Goal: Check status: Check status

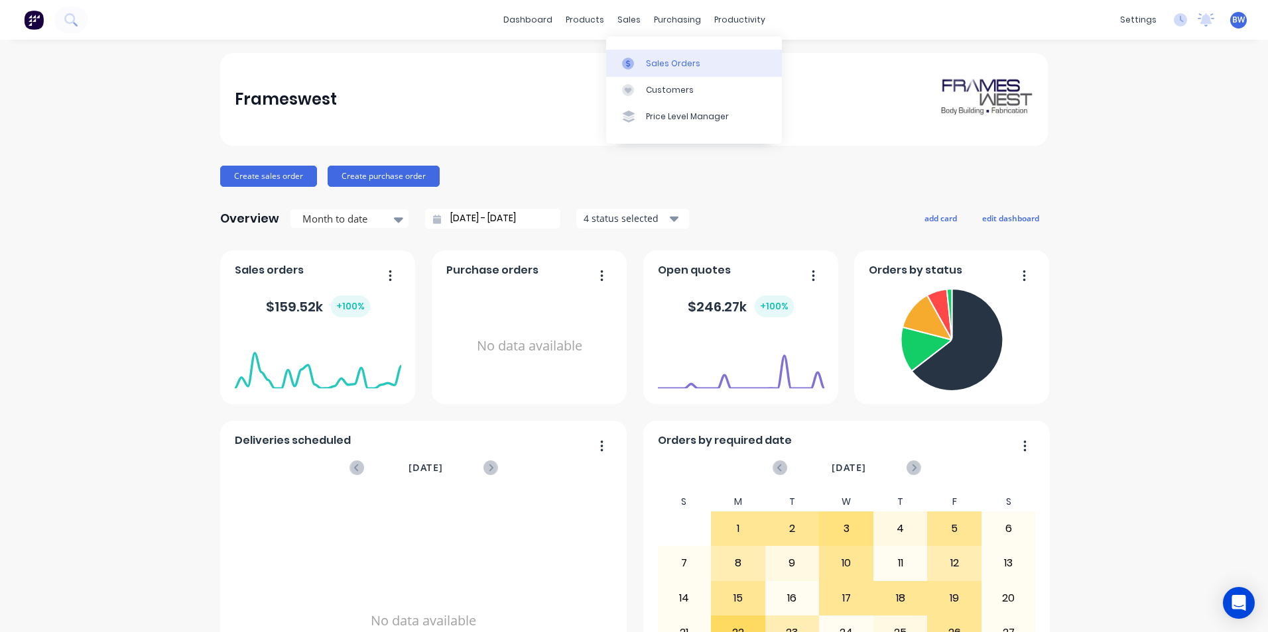
click at [655, 58] on div "Sales Orders" at bounding box center [673, 64] width 54 height 12
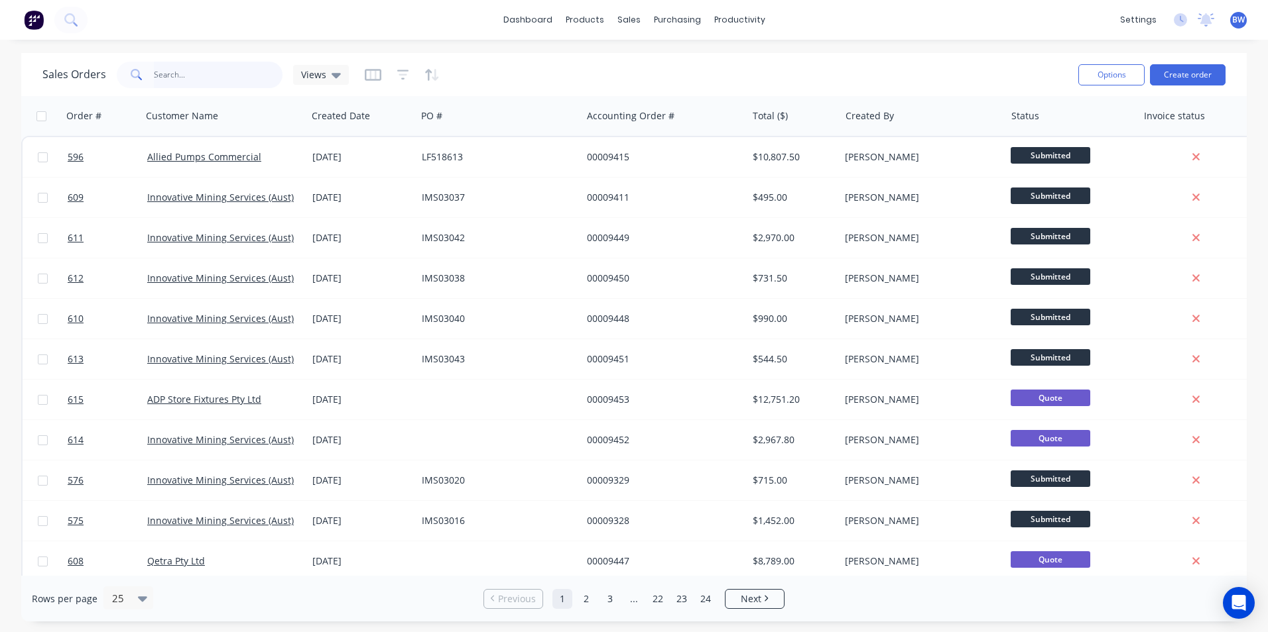
click at [239, 76] on input "text" at bounding box center [218, 75] width 129 height 27
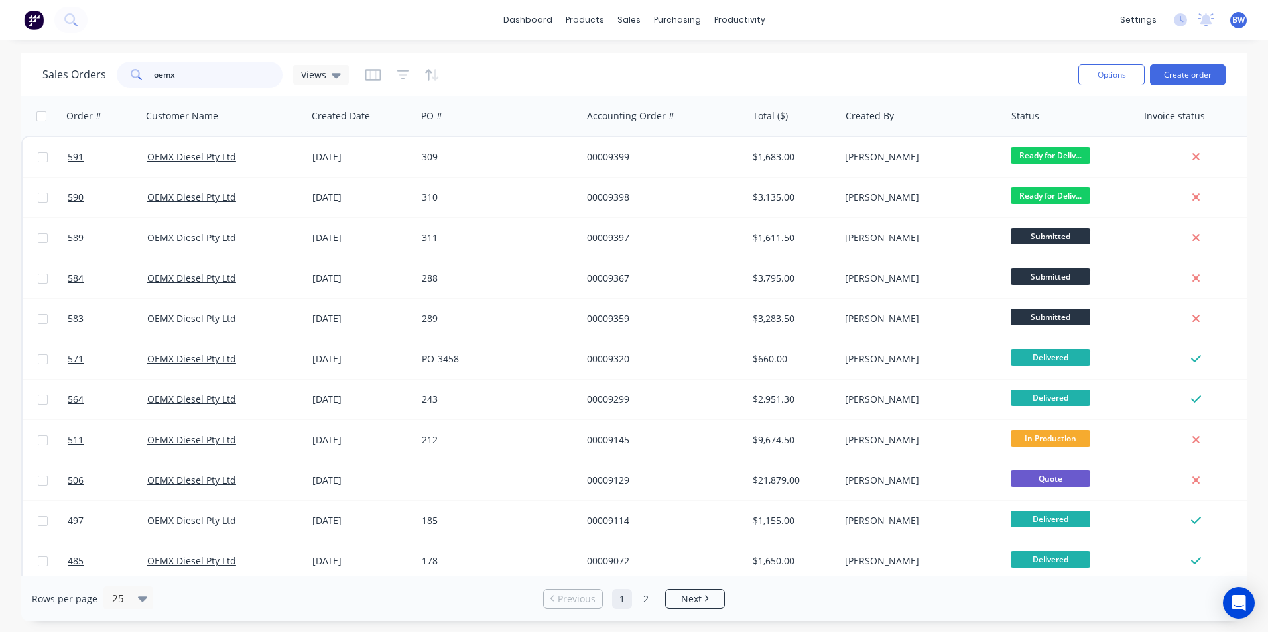
type input "oemx"
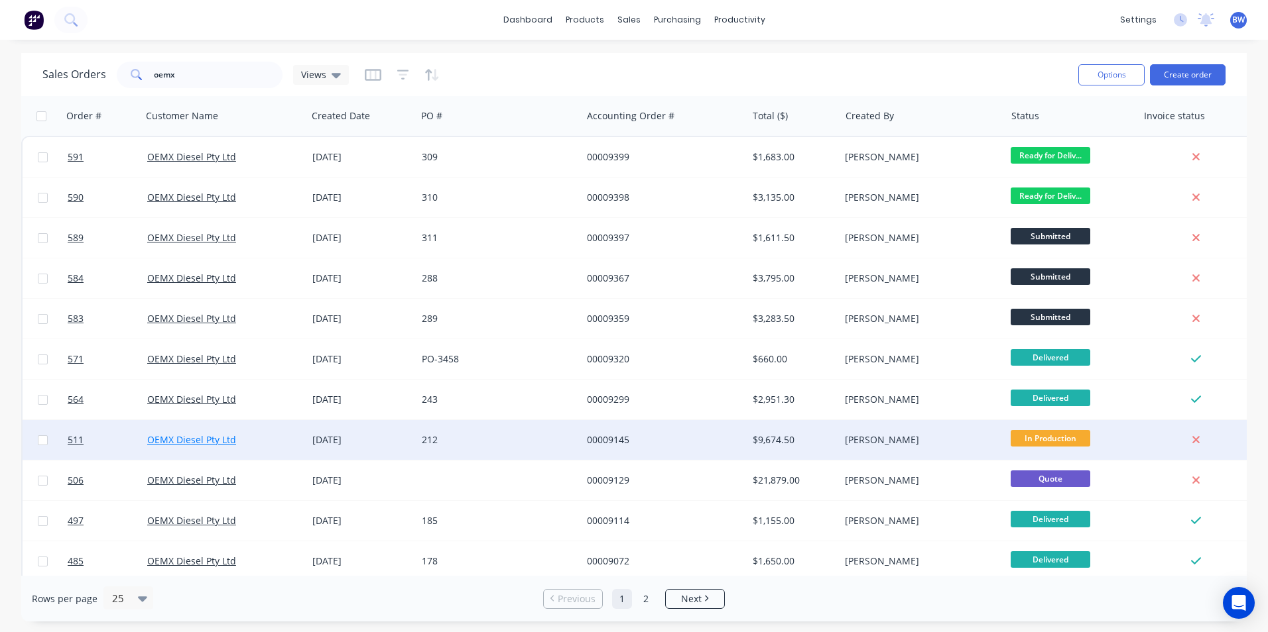
click at [180, 442] on link "OEMX Diesel Pty Ltd" at bounding box center [191, 440] width 89 height 13
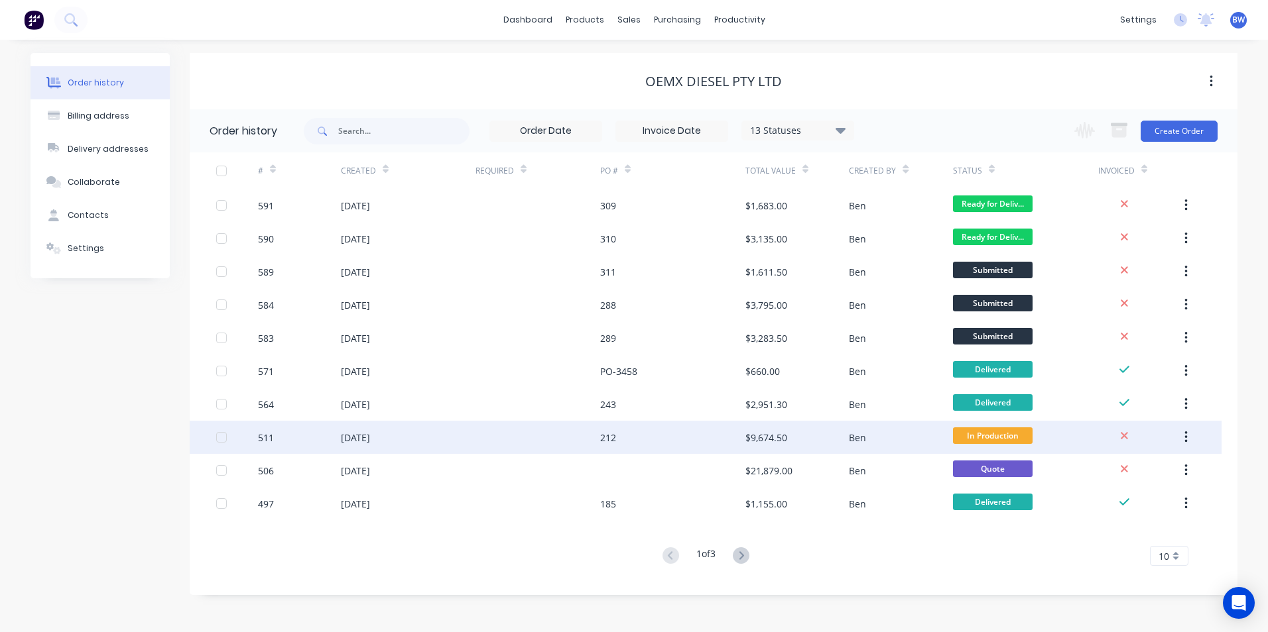
click at [361, 439] on div "[DATE]" at bounding box center [355, 438] width 29 height 14
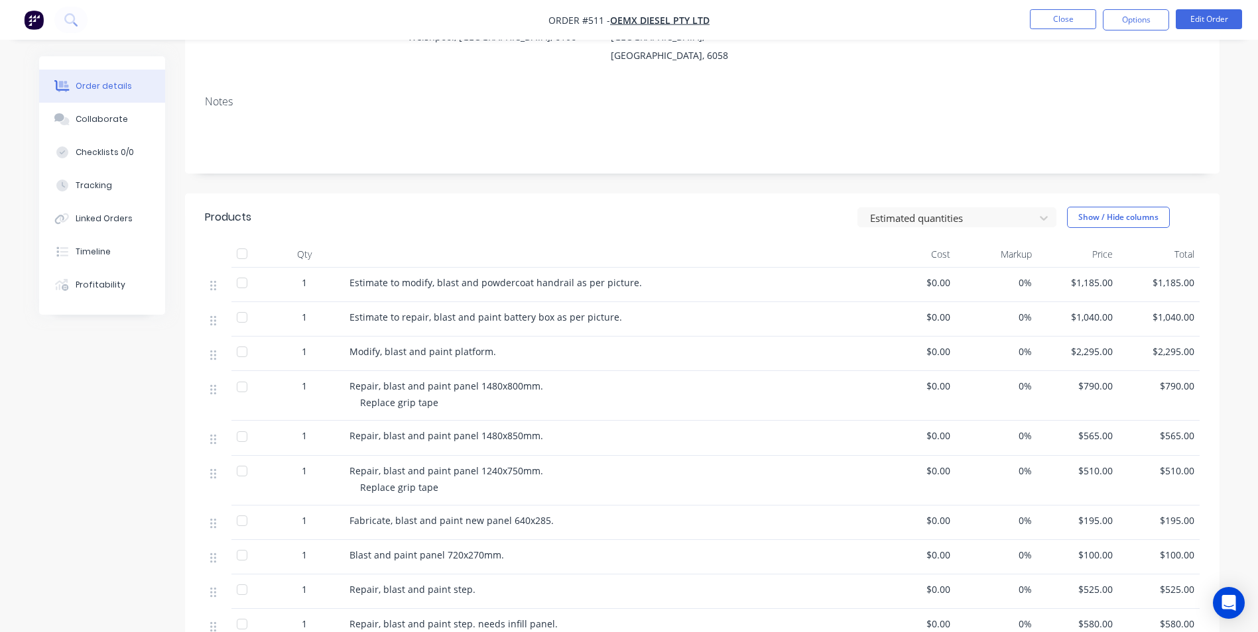
scroll to position [199, 0]
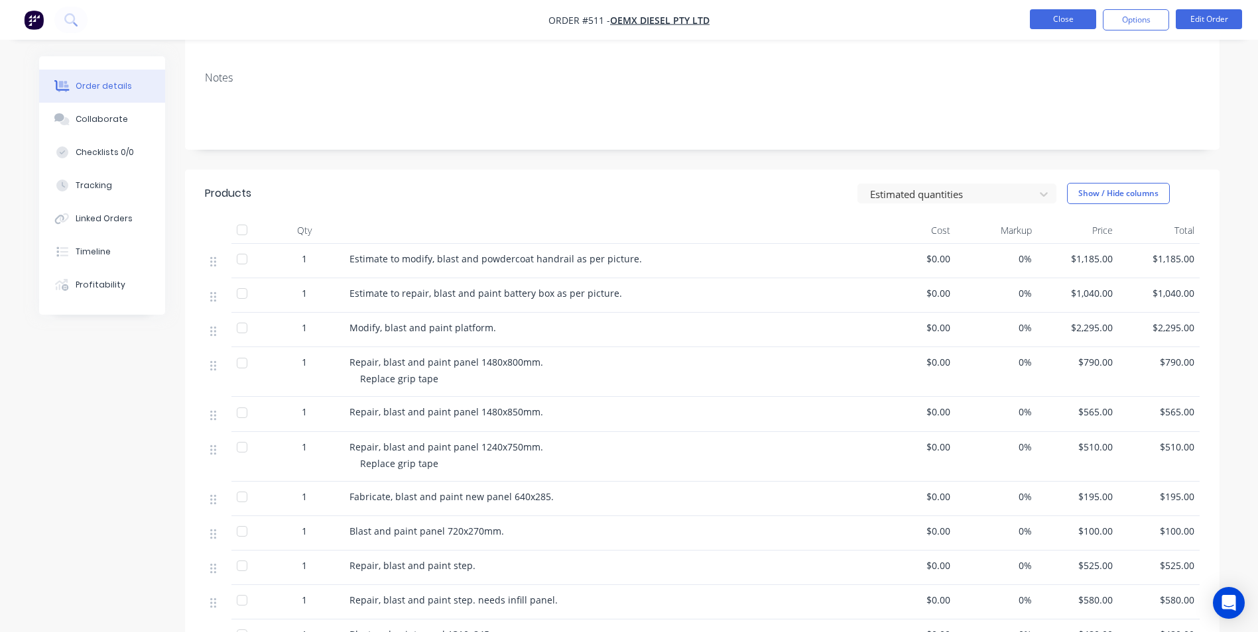
click at [1041, 27] on button "Close" at bounding box center [1063, 19] width 66 height 20
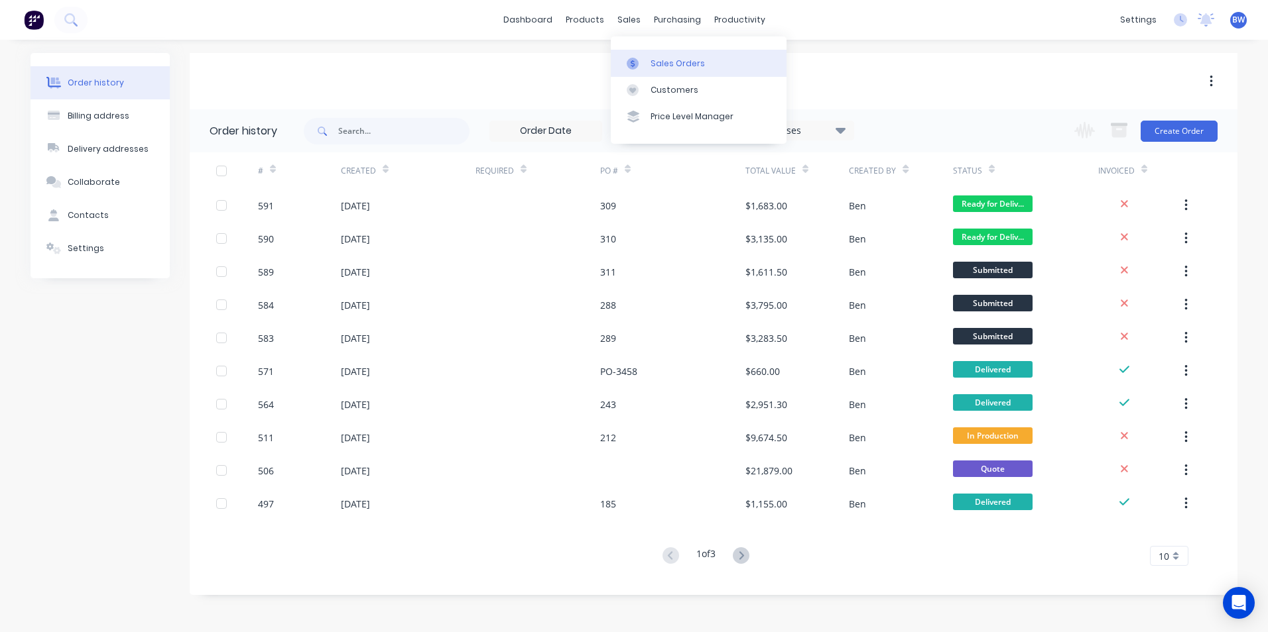
click at [632, 58] on icon at bounding box center [633, 64] width 12 height 12
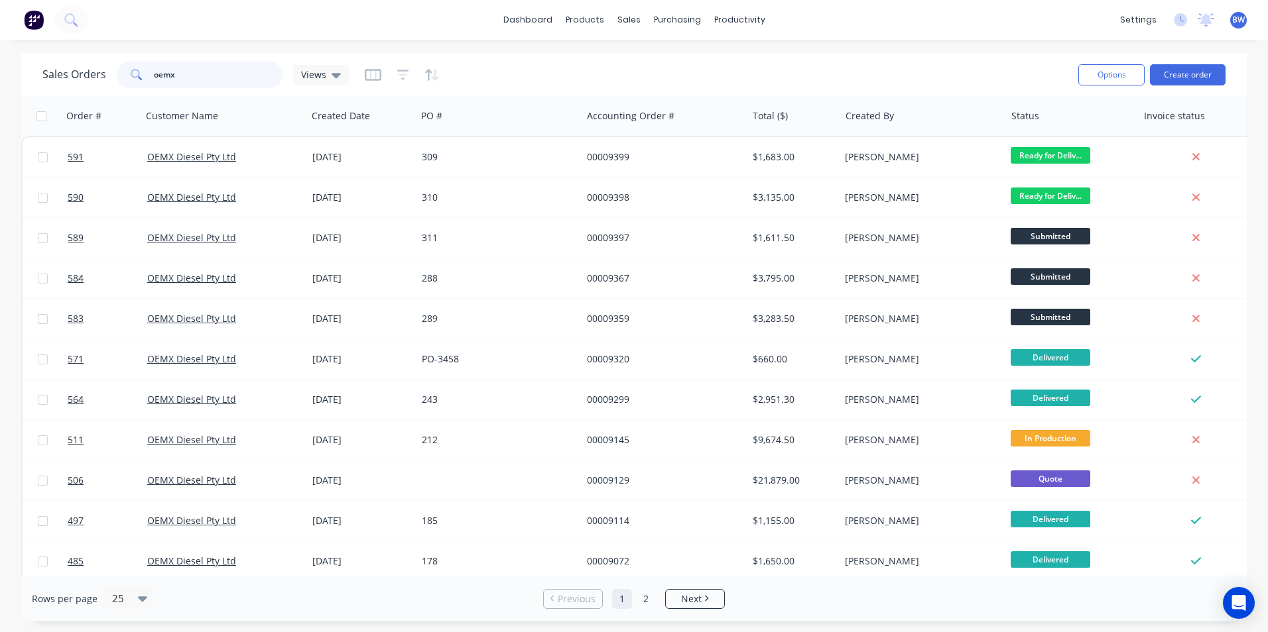
drag, startPoint x: 213, startPoint y: 78, endPoint x: 105, endPoint y: 82, distance: 107.5
click at [105, 82] on div "Sales Orders oemx Views" at bounding box center [195, 75] width 306 height 27
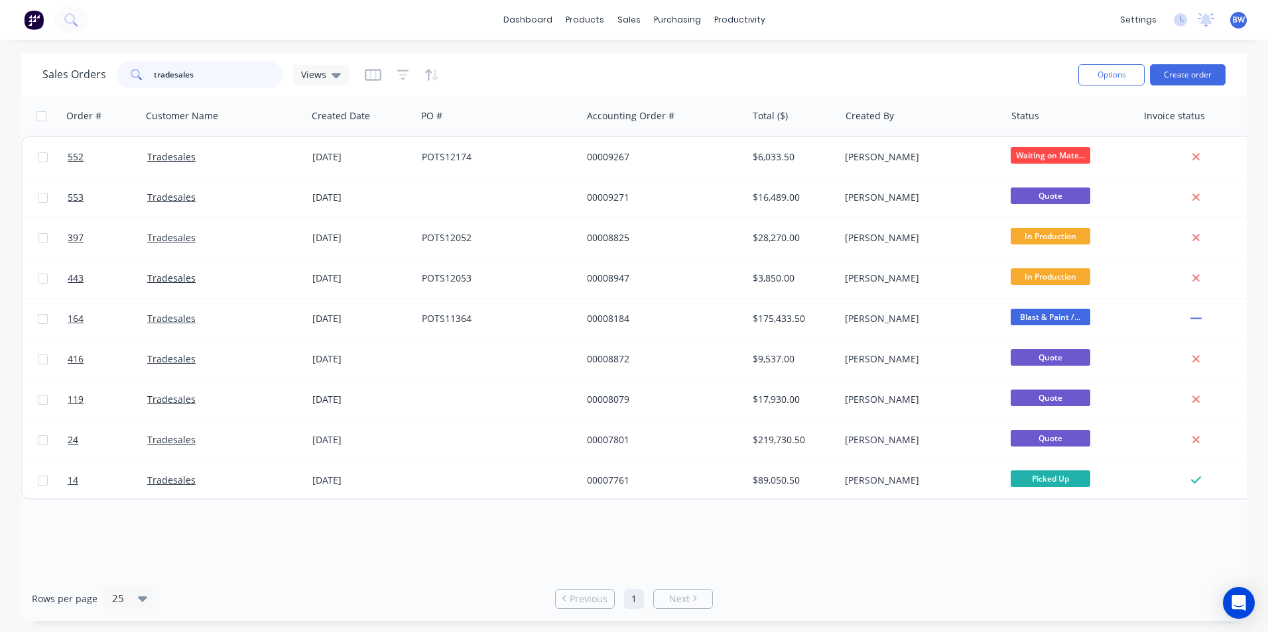
type input "tradesales"
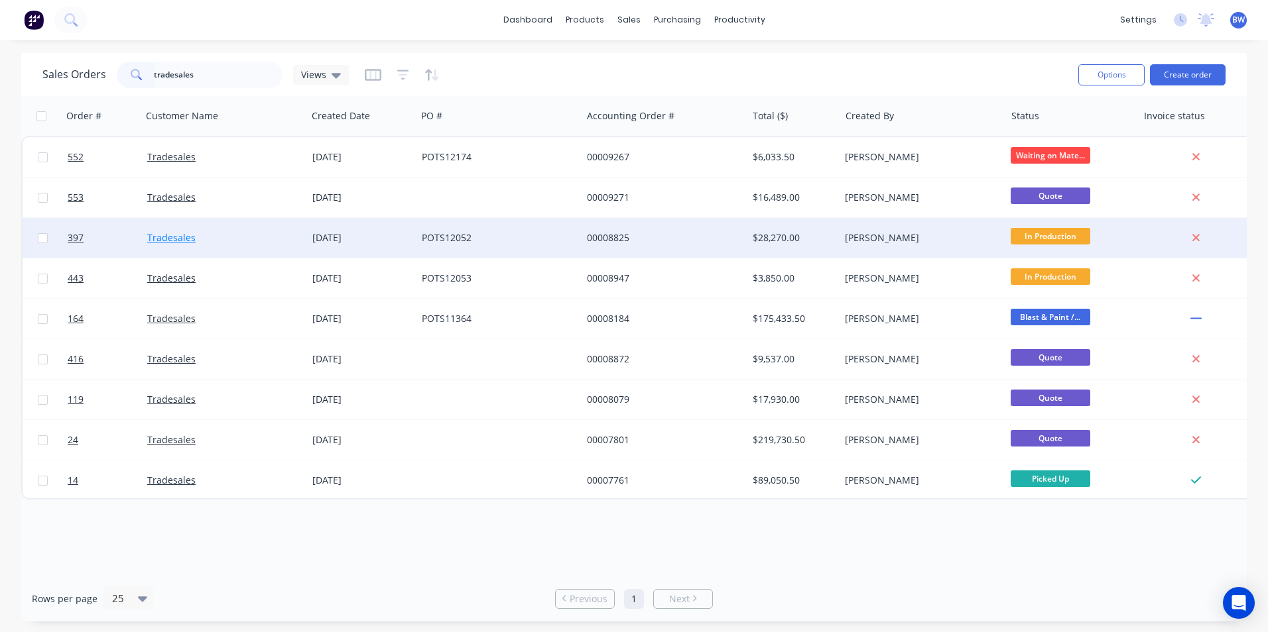
click at [176, 238] on link "Tradesales" at bounding box center [171, 237] width 48 height 13
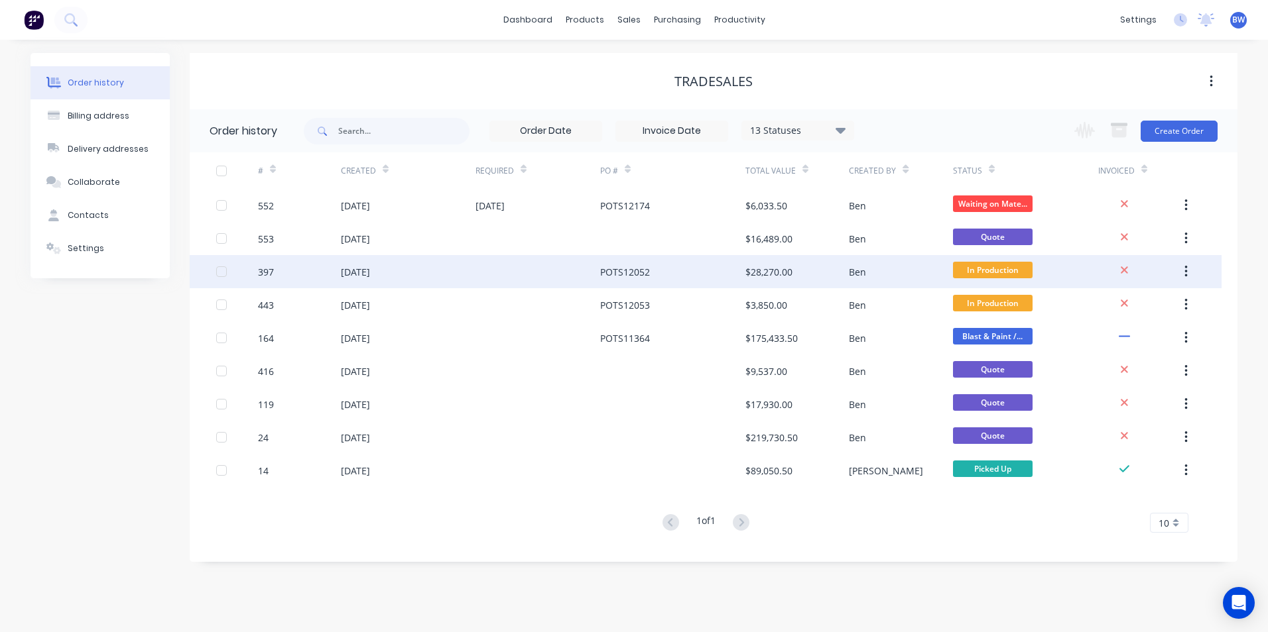
click at [416, 267] on div "[DATE]" at bounding box center [408, 271] width 135 height 33
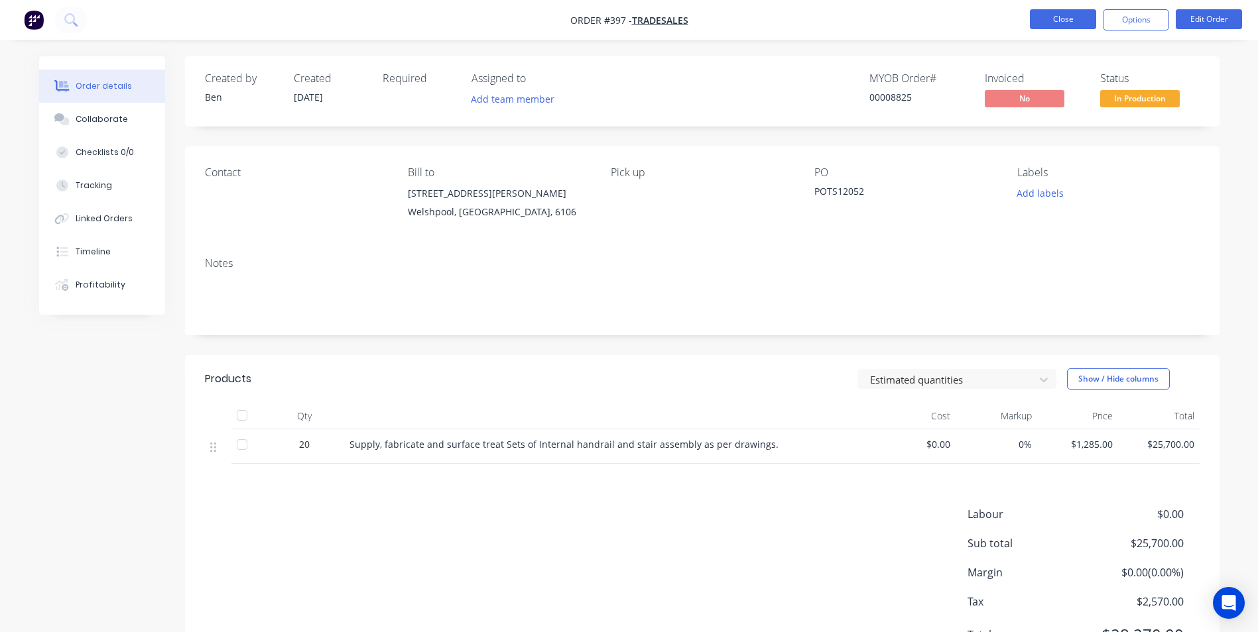
click at [1047, 21] on button "Close" at bounding box center [1063, 19] width 66 height 20
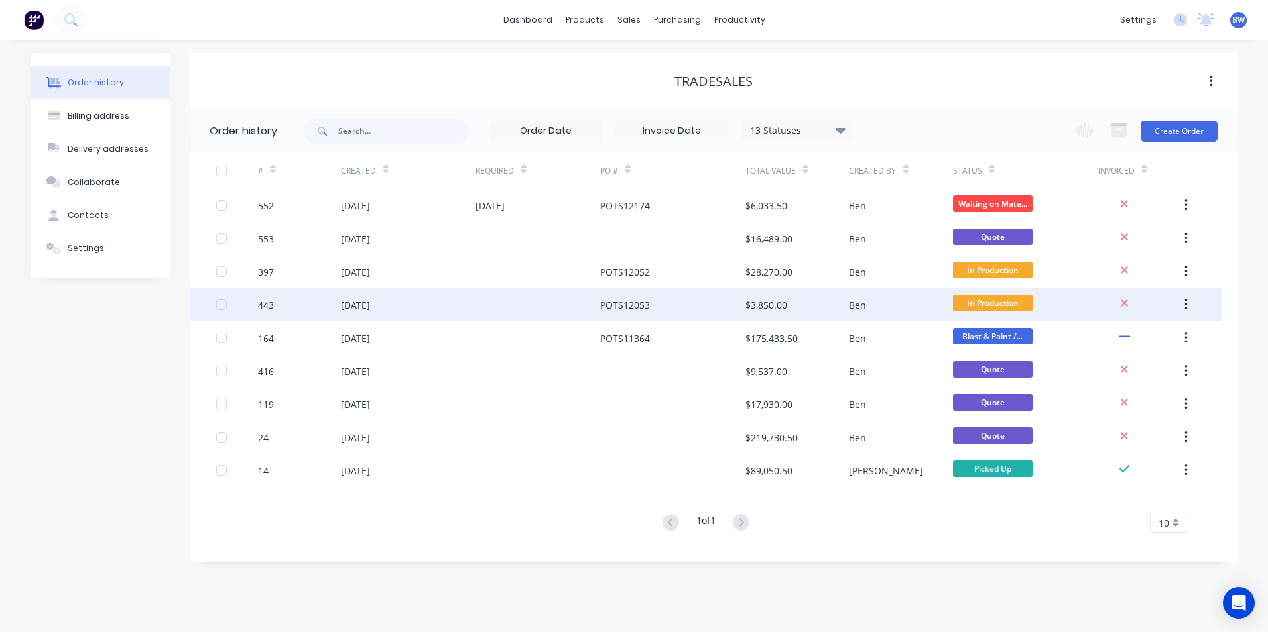
click at [617, 306] on div "POTS12053" at bounding box center [625, 305] width 50 height 14
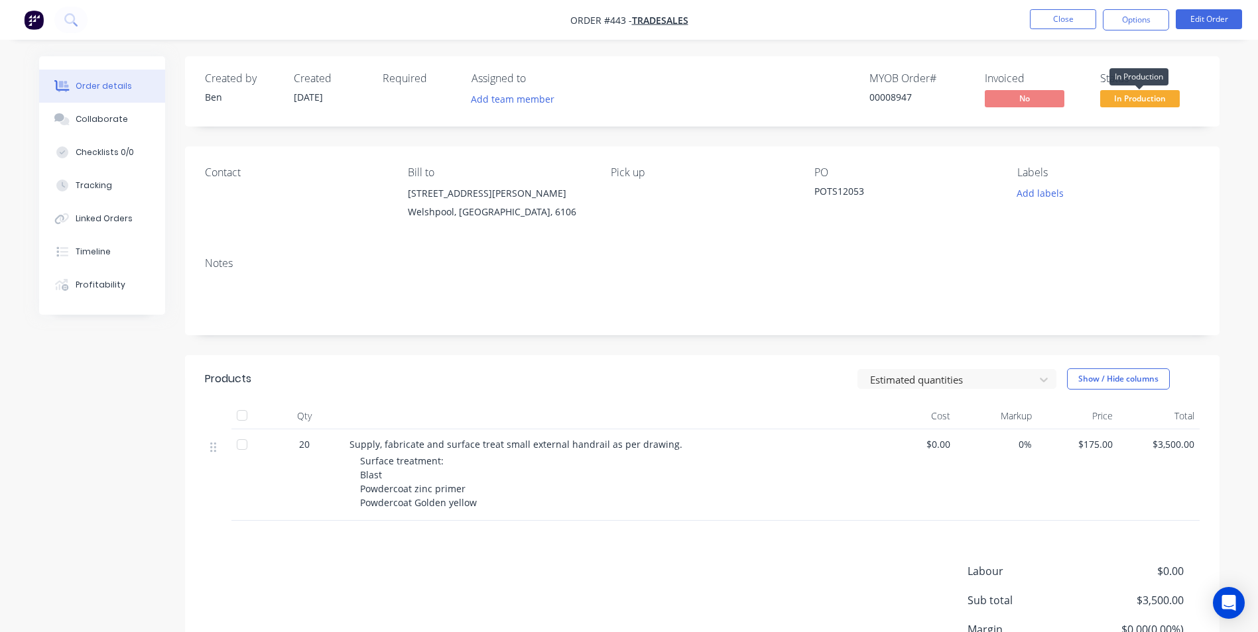
click at [1143, 101] on span "In Production" at bounding box center [1140, 98] width 80 height 17
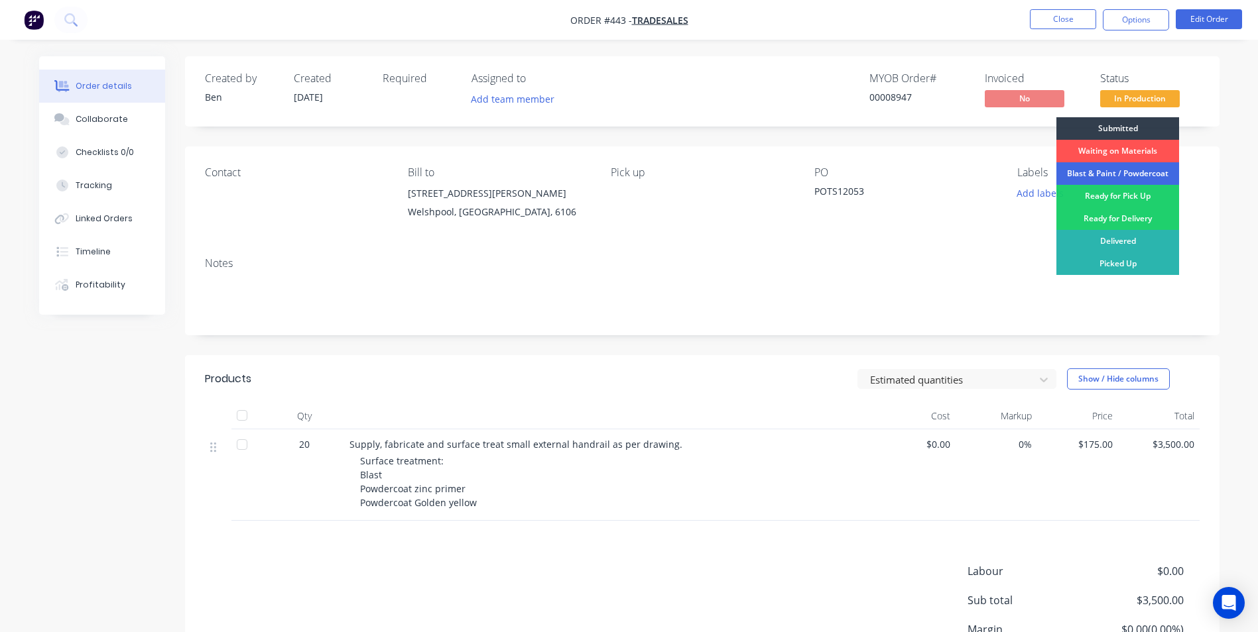
click at [1104, 169] on div "Blast & Paint / Powdercoat" at bounding box center [1117, 173] width 123 height 23
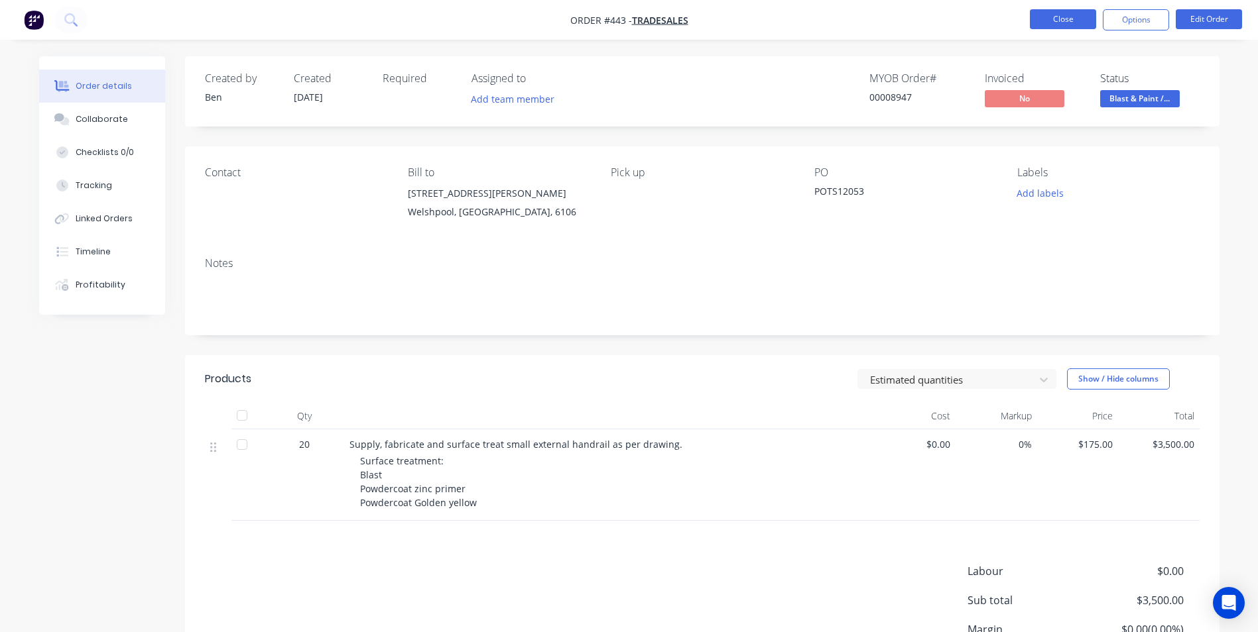
click at [1076, 23] on button "Close" at bounding box center [1063, 19] width 66 height 20
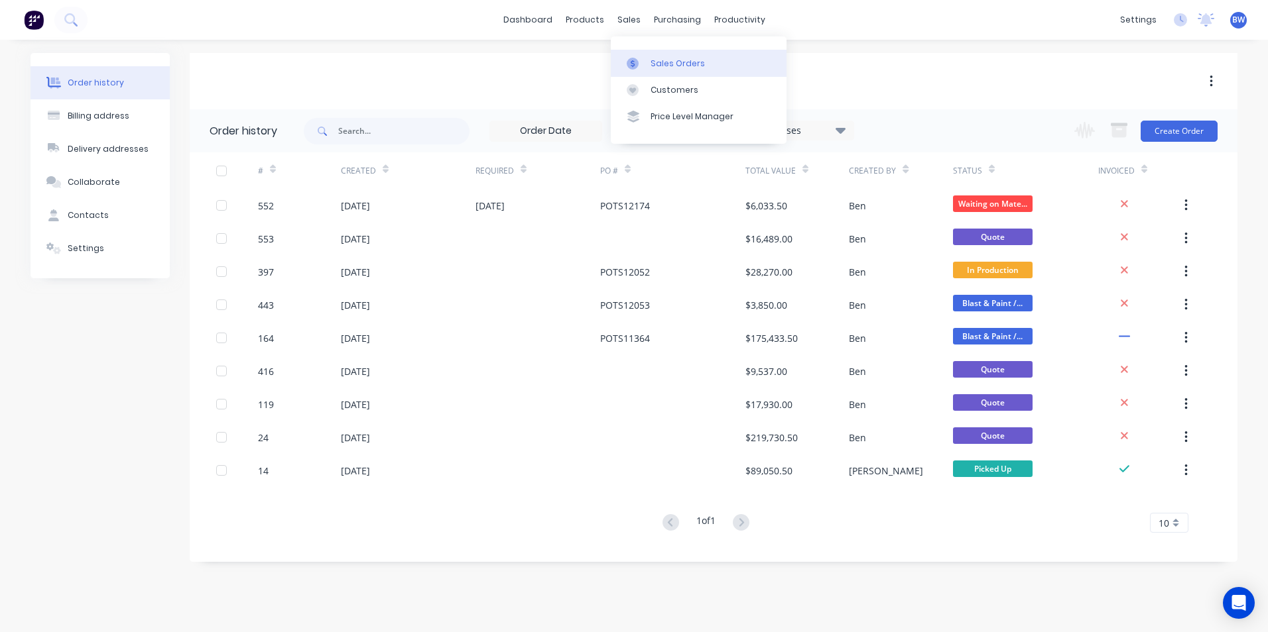
click at [646, 64] on div at bounding box center [637, 64] width 20 height 12
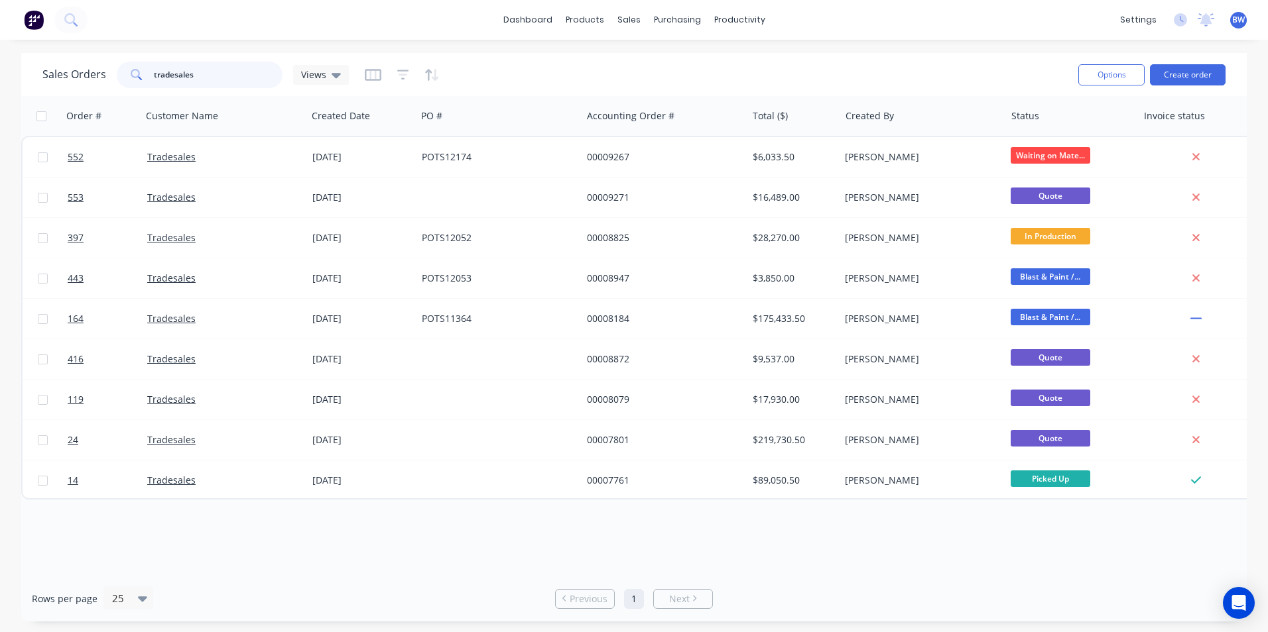
drag, startPoint x: 204, startPoint y: 78, endPoint x: 131, endPoint y: 84, distance: 73.2
click at [132, 84] on div "tradesales" at bounding box center [200, 75] width 166 height 27
type input "oemx"
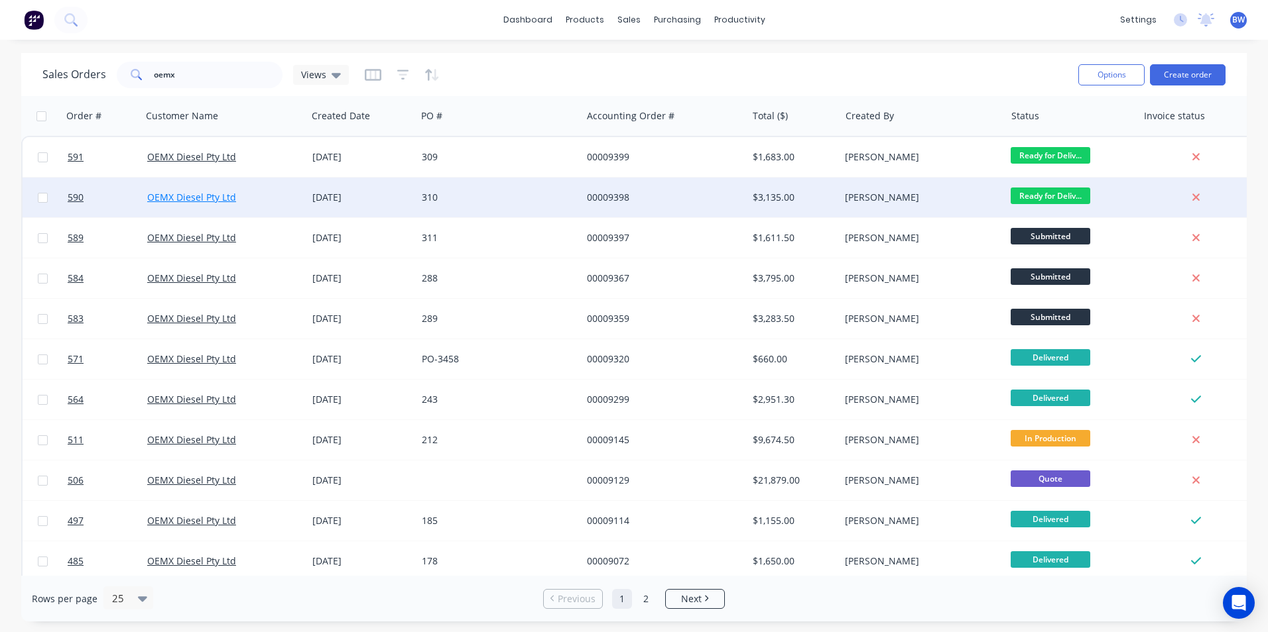
click at [213, 194] on link "OEMX Diesel Pty Ltd" at bounding box center [191, 197] width 89 height 13
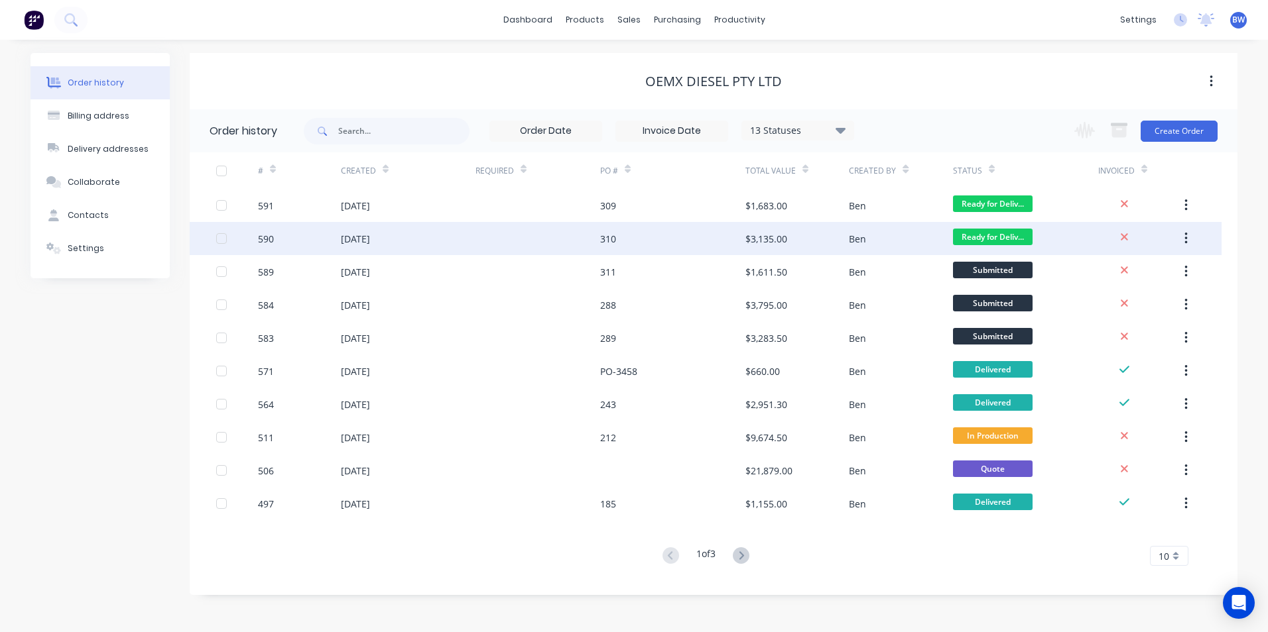
click at [359, 236] on div "[DATE]" at bounding box center [355, 239] width 29 height 14
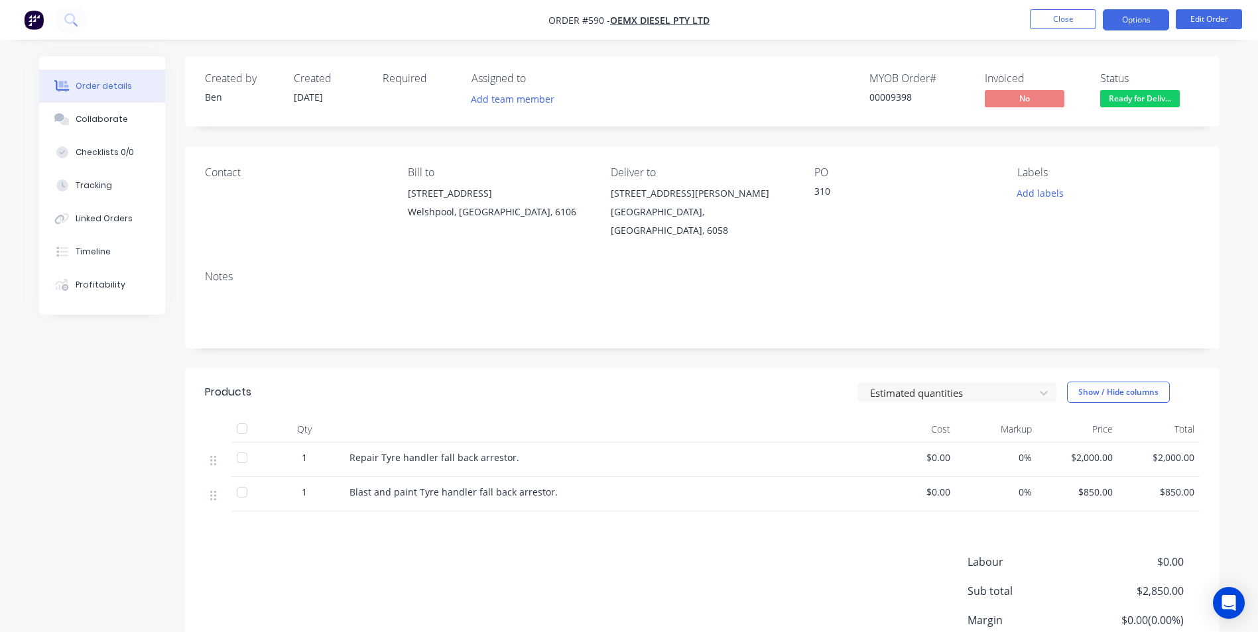
click at [1124, 21] on button "Options" at bounding box center [1136, 19] width 66 height 21
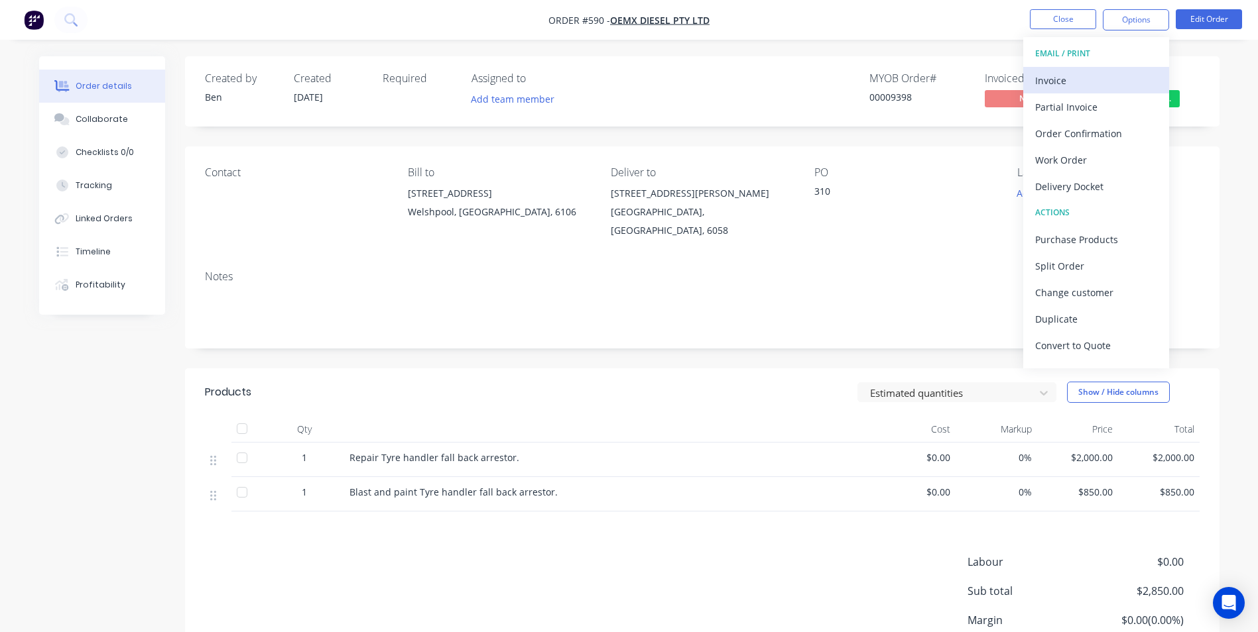
click at [1078, 79] on div "Invoice" at bounding box center [1096, 80] width 122 height 19
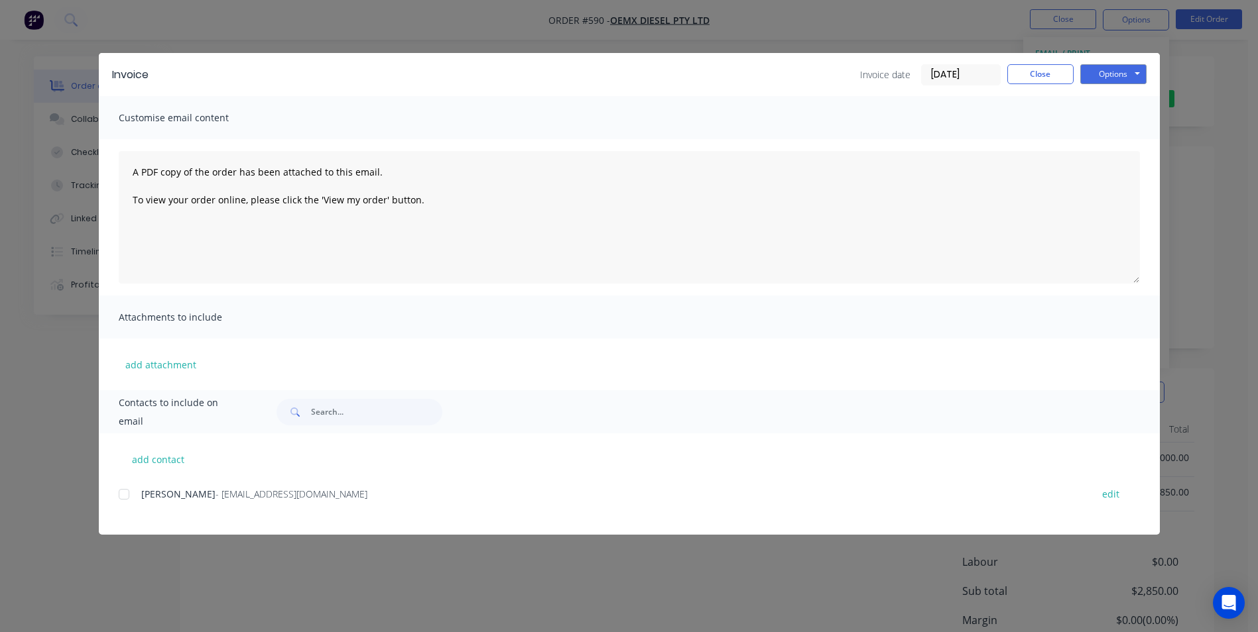
click at [125, 496] on div at bounding box center [124, 494] width 27 height 27
click at [1118, 70] on button "Options" at bounding box center [1113, 74] width 66 height 20
click at [1101, 145] on button "Email" at bounding box center [1122, 142] width 85 height 22
click at [1038, 78] on button "Close" at bounding box center [1040, 74] width 66 height 20
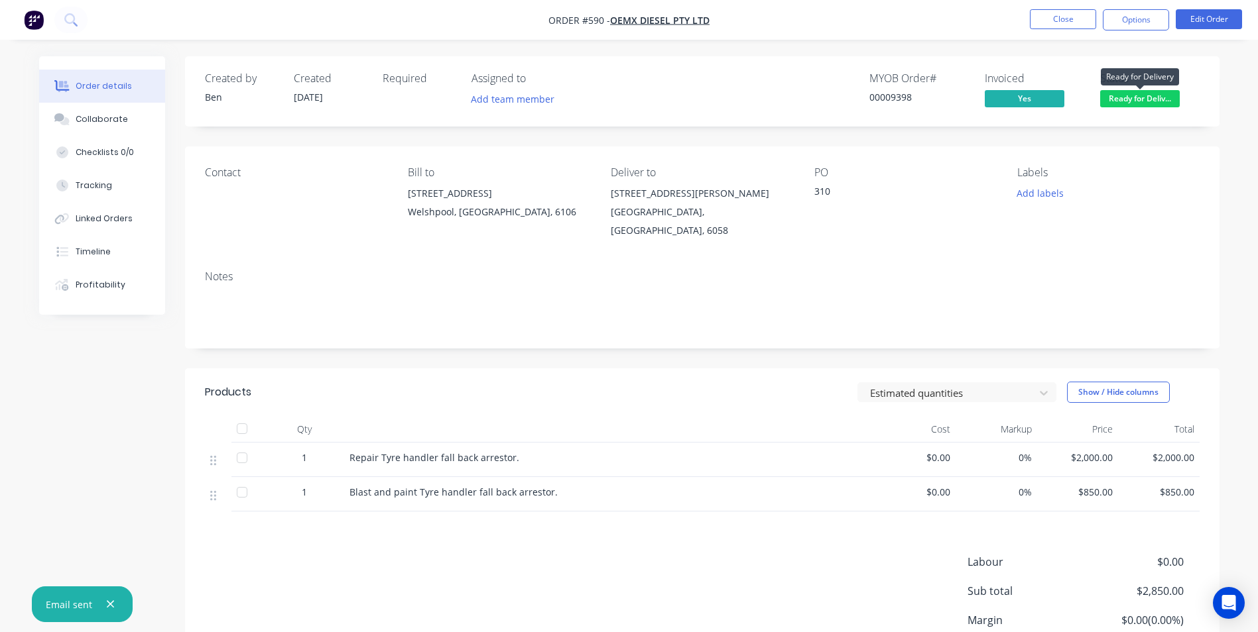
click at [1130, 97] on span "Ready for Deliv..." at bounding box center [1140, 98] width 80 height 17
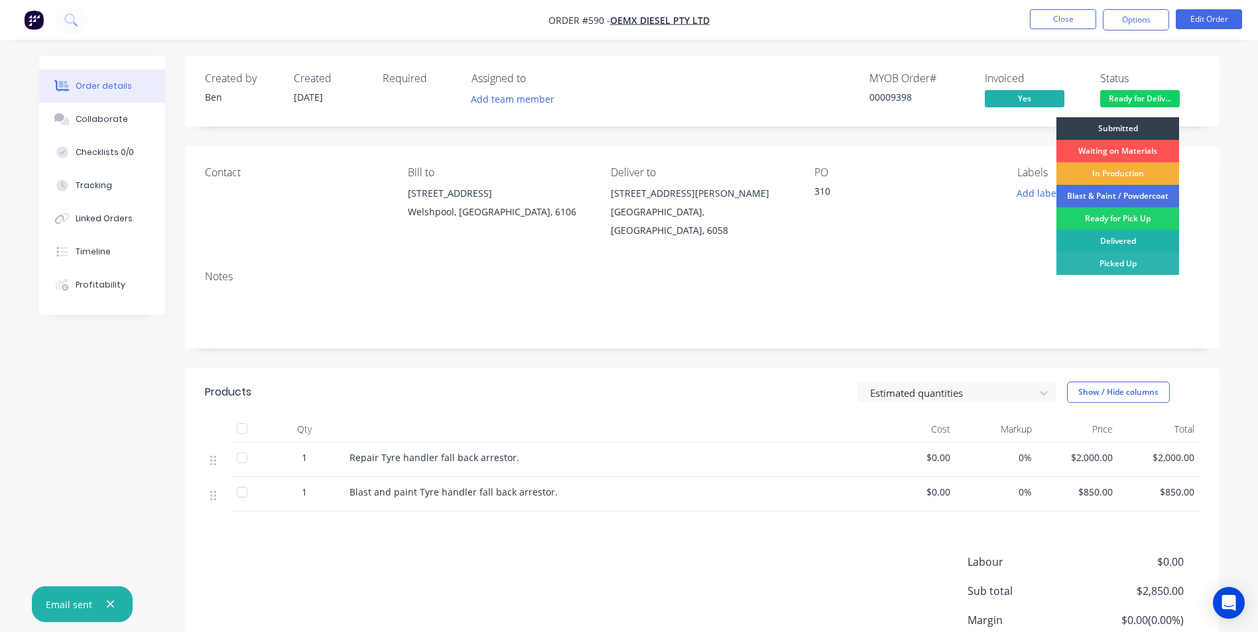
click at [1113, 245] on div "Delivered" at bounding box center [1117, 241] width 123 height 23
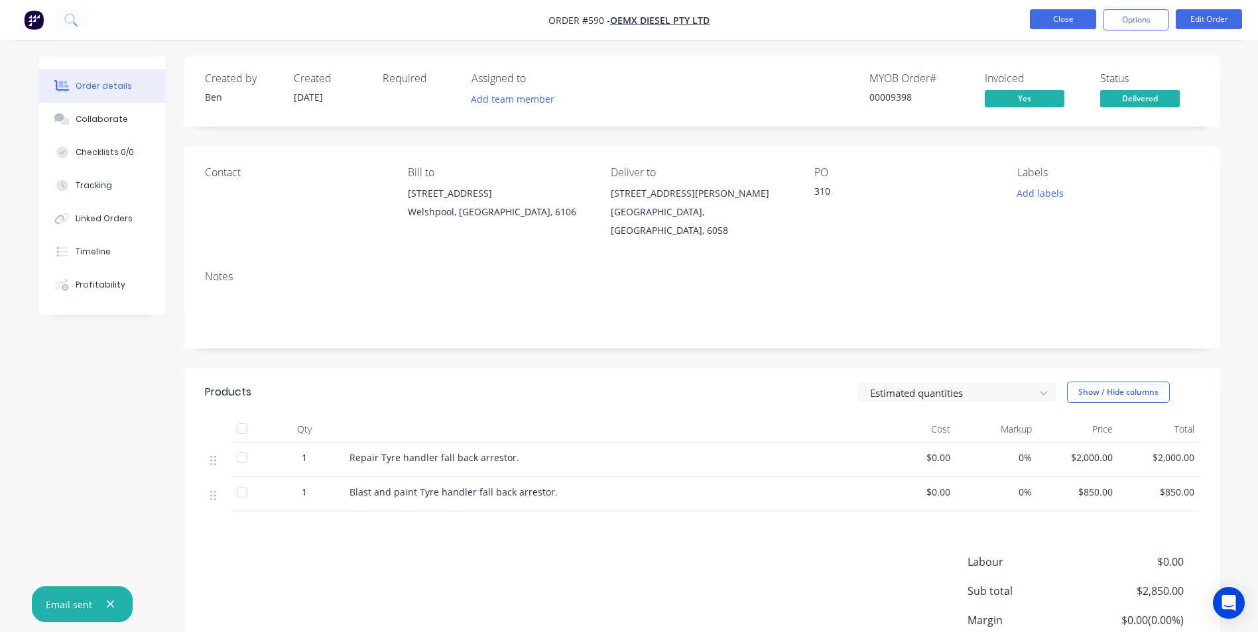
click at [1065, 19] on button "Close" at bounding box center [1063, 19] width 66 height 20
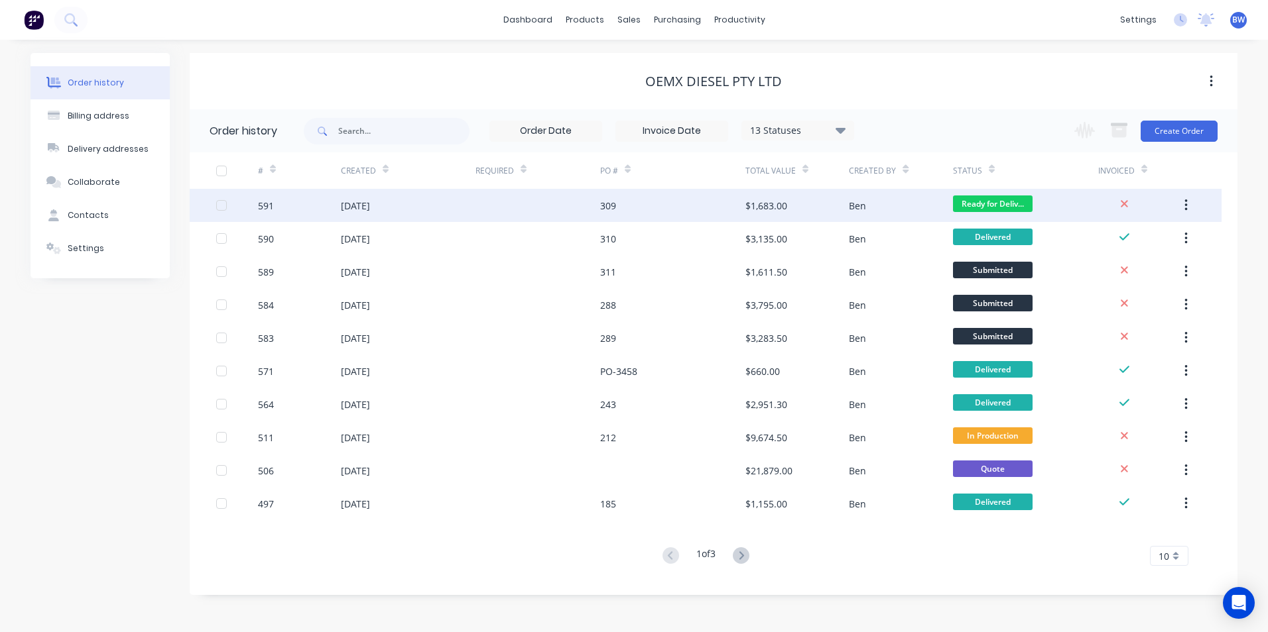
click at [370, 210] on div "[DATE]" at bounding box center [355, 206] width 29 height 14
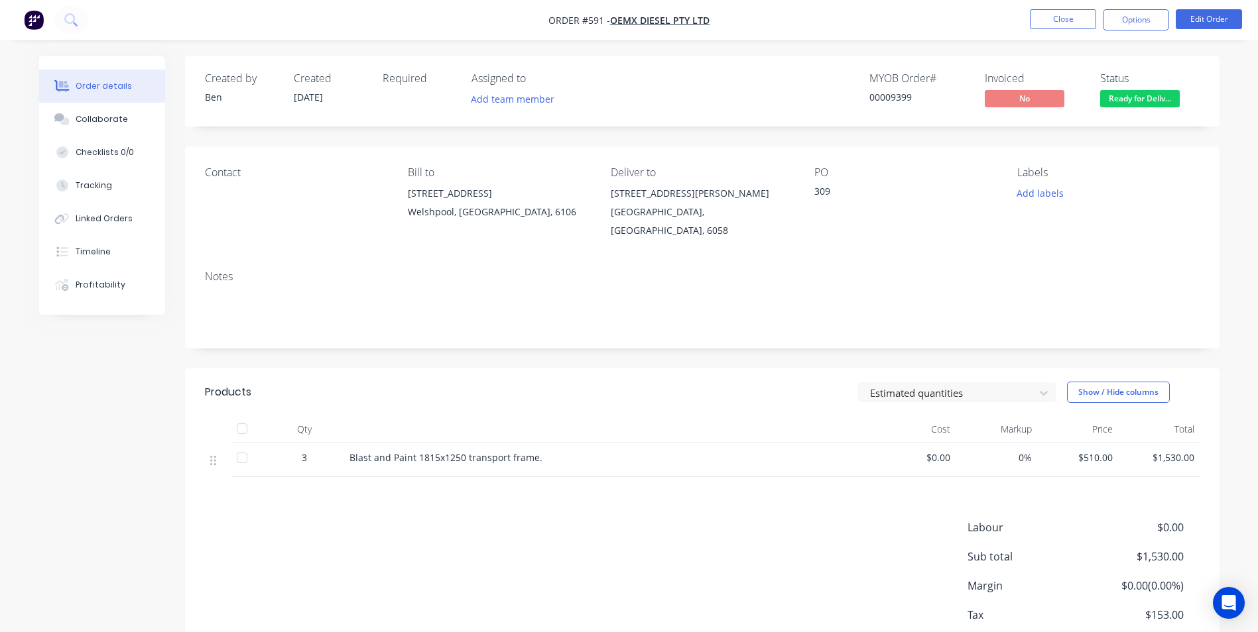
click at [1128, 100] on span "Ready for Deliv..." at bounding box center [1140, 98] width 80 height 17
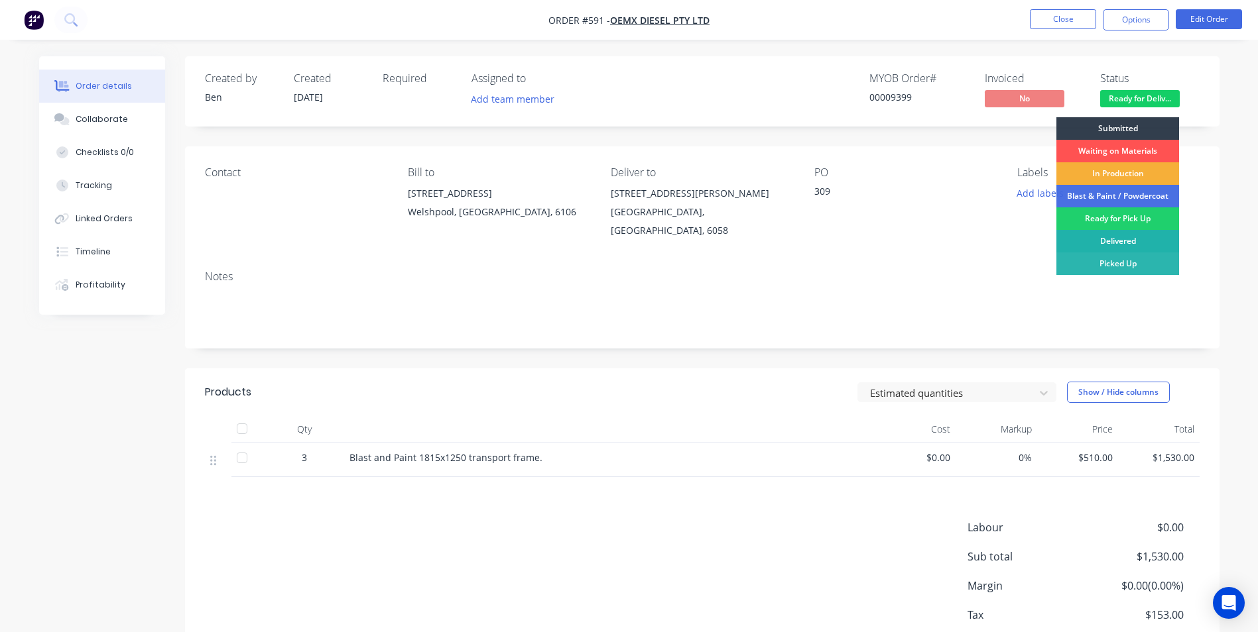
click at [1111, 239] on div "Delivered" at bounding box center [1117, 241] width 123 height 23
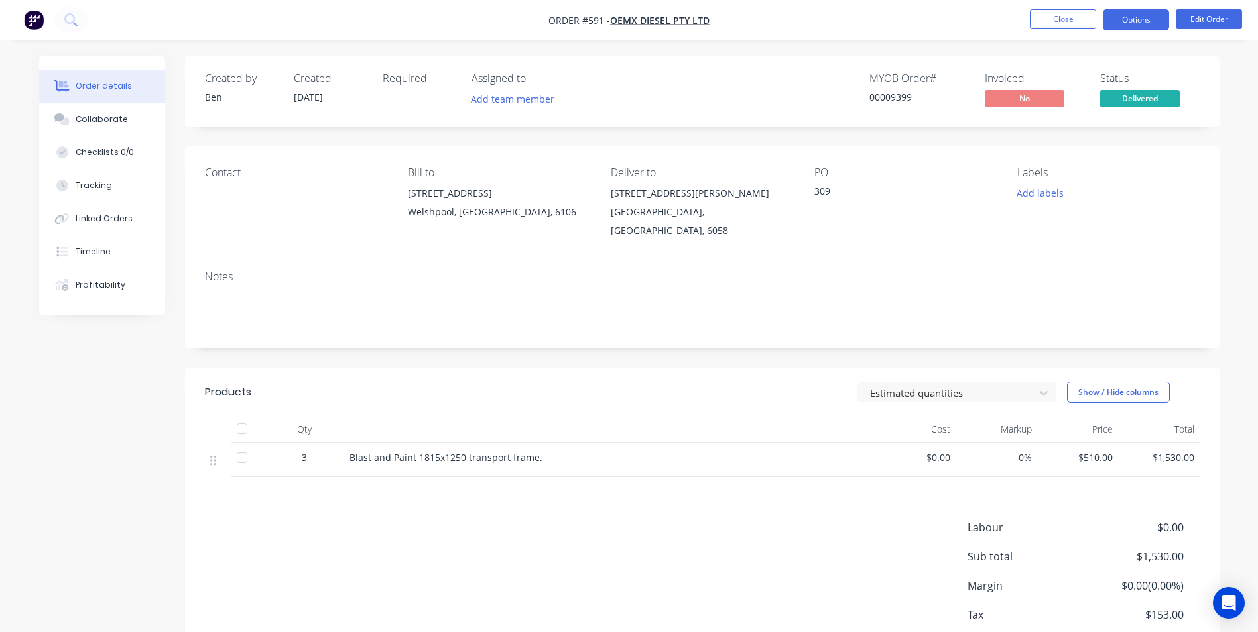
click at [1130, 27] on button "Options" at bounding box center [1136, 19] width 66 height 21
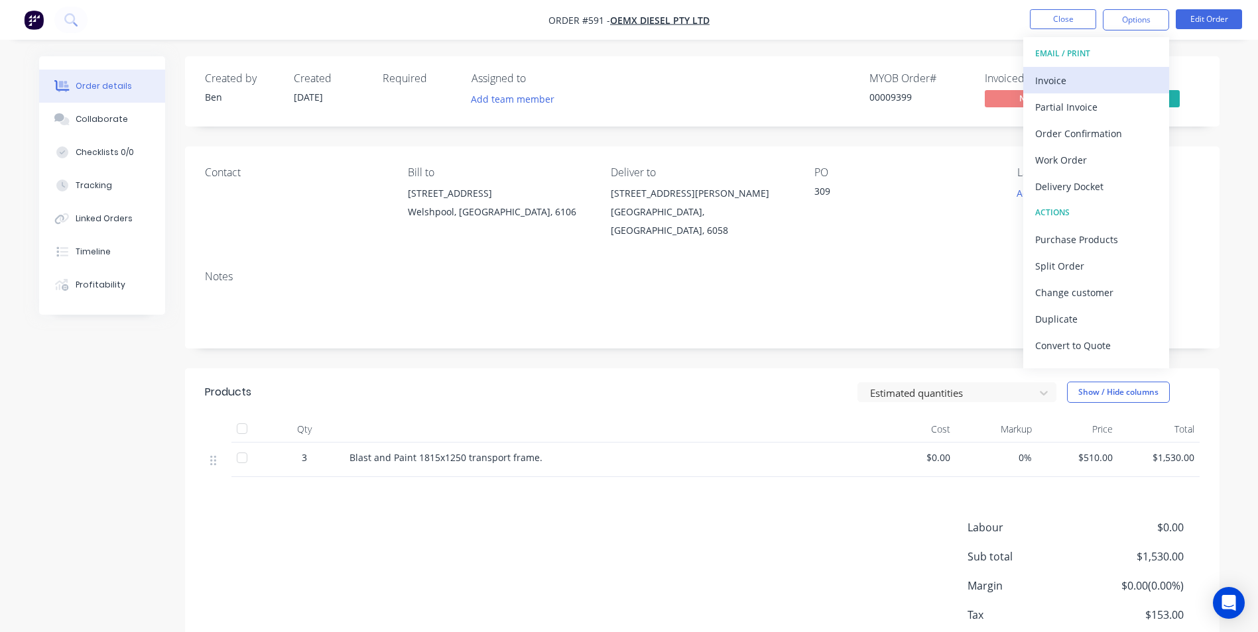
click at [1102, 82] on div "Invoice" at bounding box center [1096, 80] width 122 height 19
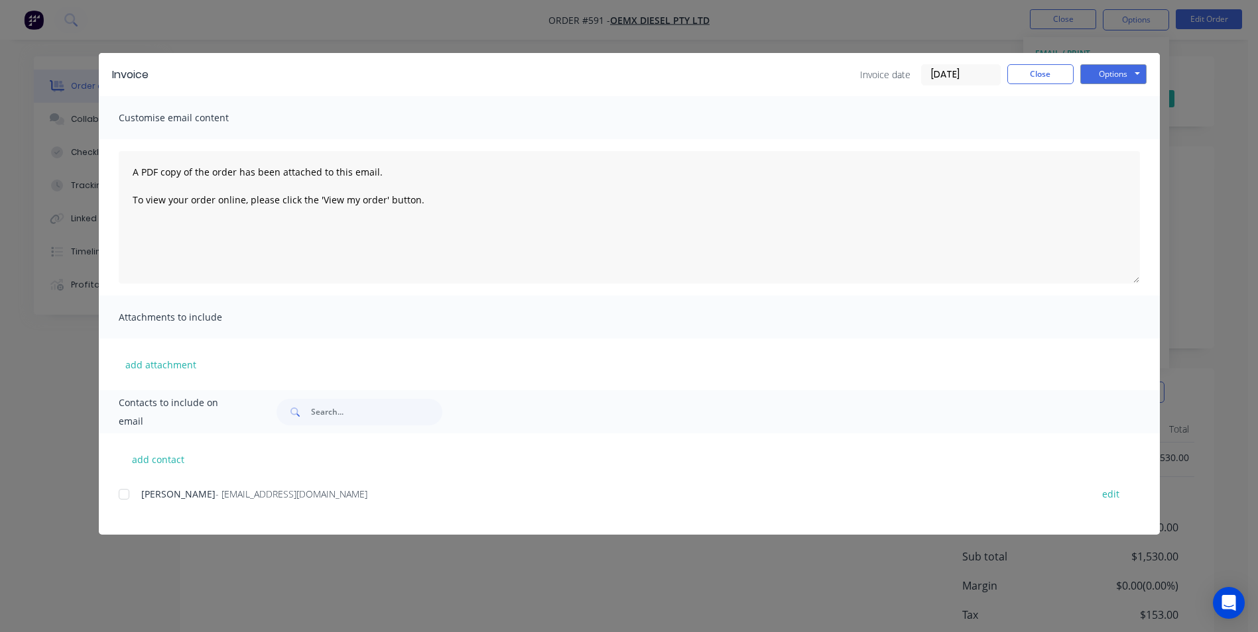
click at [127, 492] on div at bounding box center [124, 494] width 27 height 27
click at [1136, 76] on button "Options" at bounding box center [1113, 74] width 66 height 20
click at [1112, 141] on button "Email" at bounding box center [1122, 142] width 85 height 22
click at [1055, 79] on button "Close" at bounding box center [1040, 74] width 66 height 20
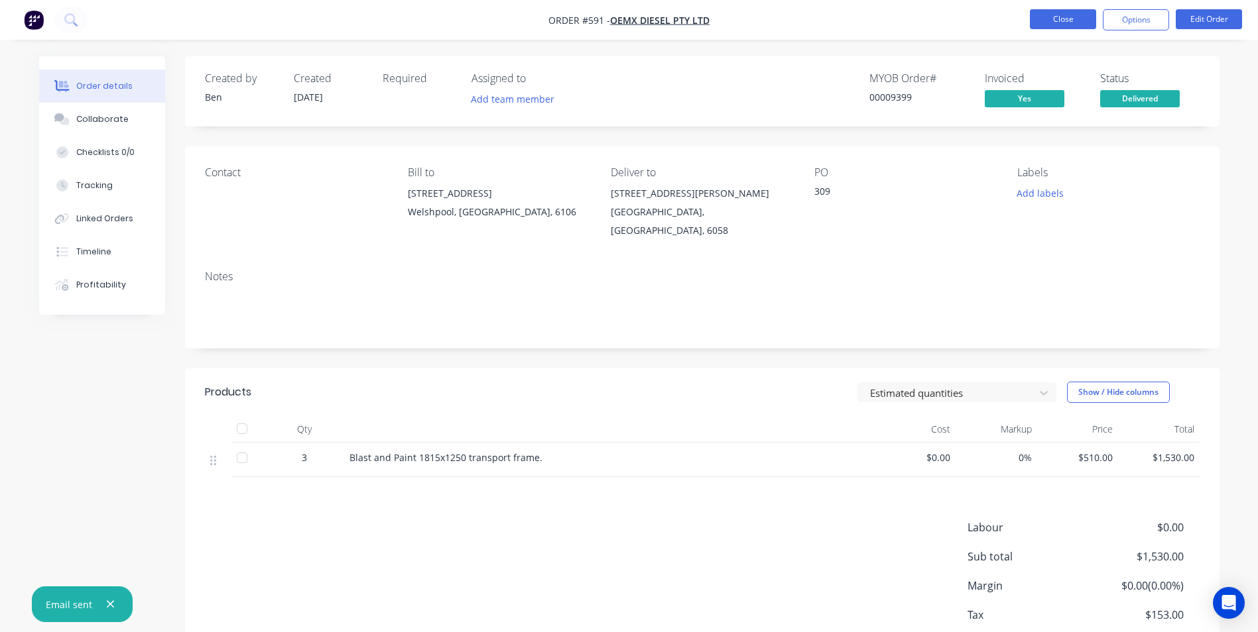
click at [1054, 26] on button "Close" at bounding box center [1063, 19] width 66 height 20
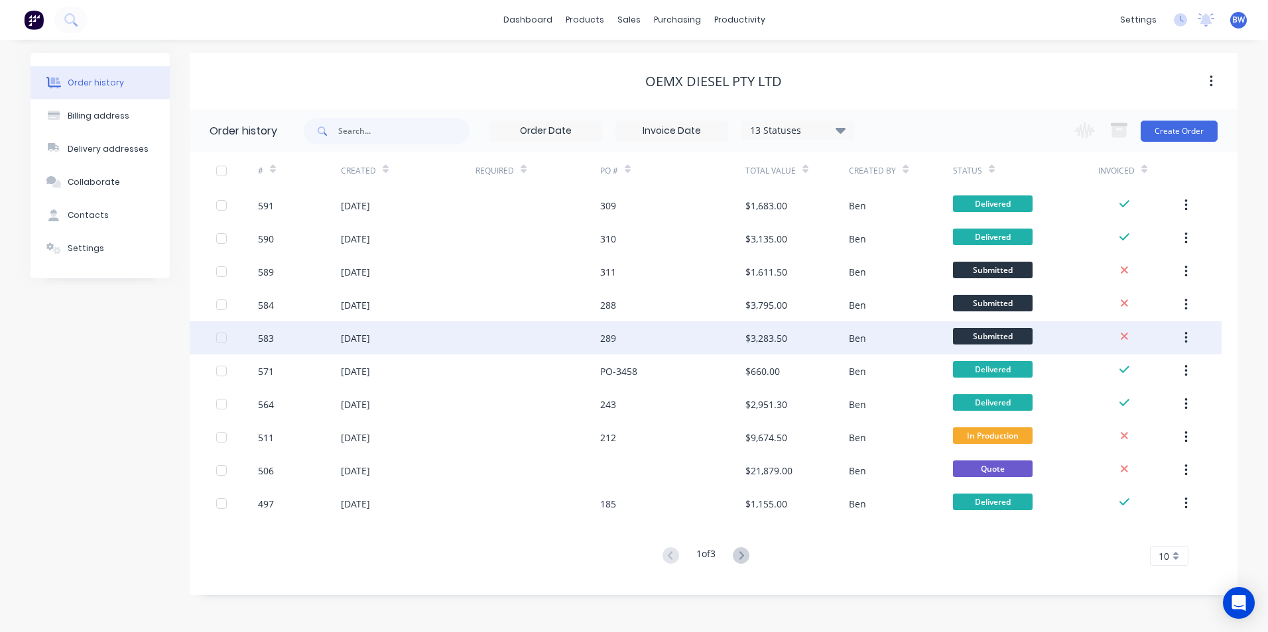
click at [395, 340] on div "[DATE]" at bounding box center [408, 338] width 135 height 33
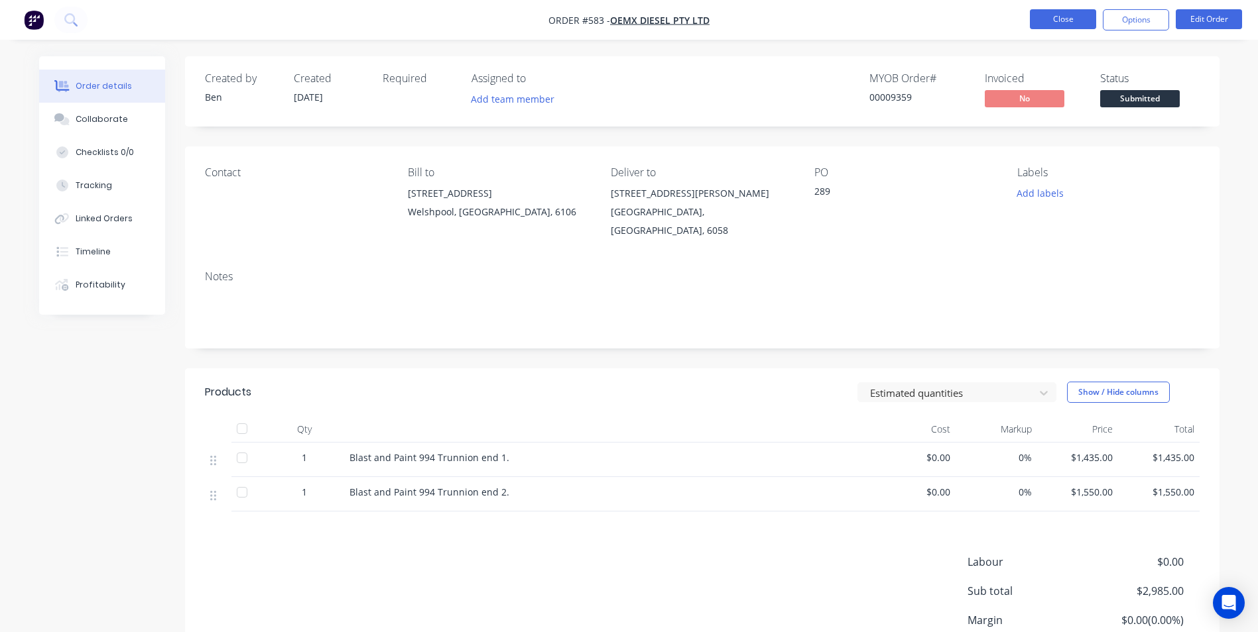
click at [1053, 21] on button "Close" at bounding box center [1063, 19] width 66 height 20
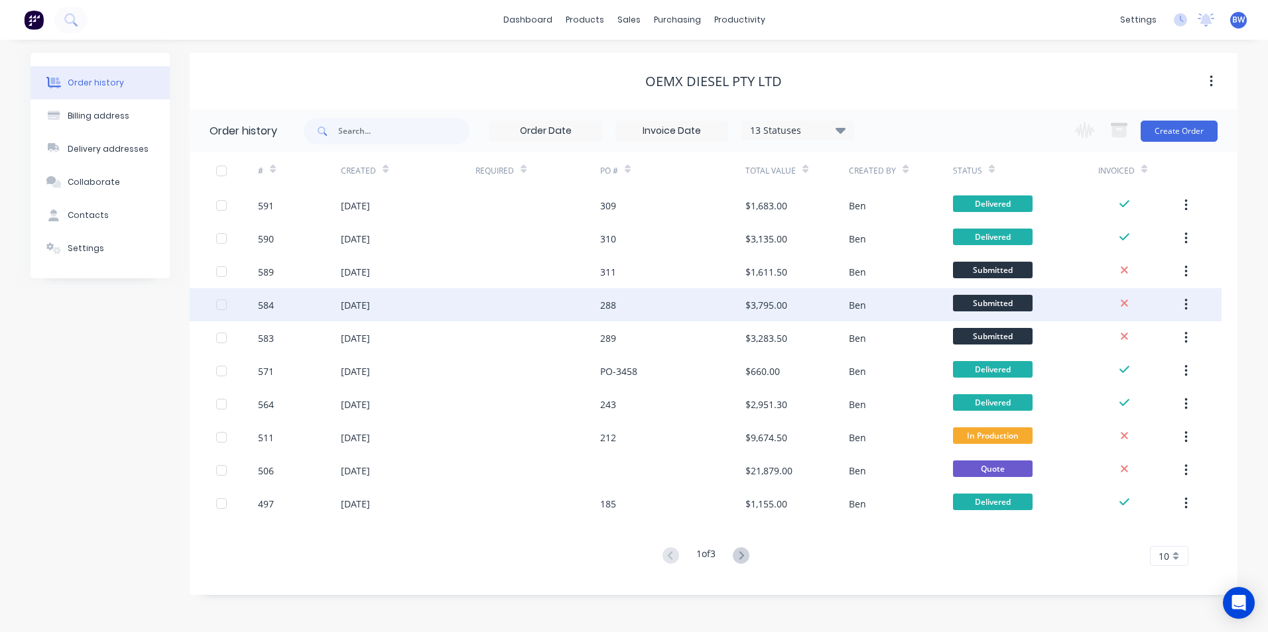
click at [474, 308] on div "[DATE]" at bounding box center [408, 304] width 135 height 33
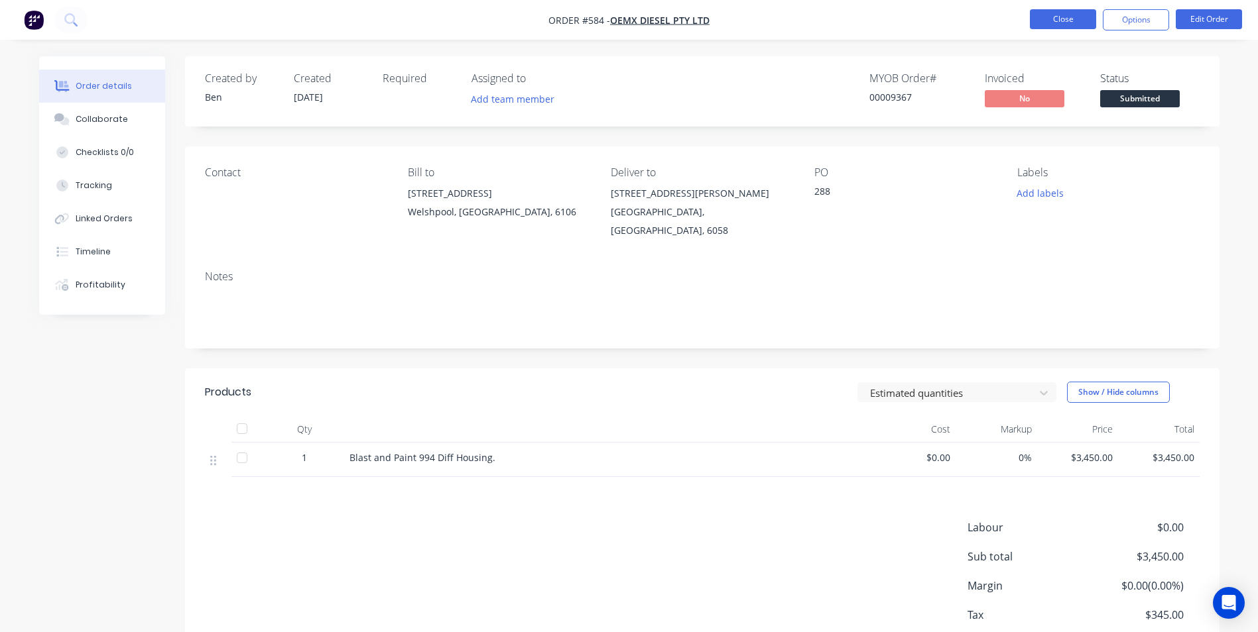
click at [1059, 27] on button "Close" at bounding box center [1063, 19] width 66 height 20
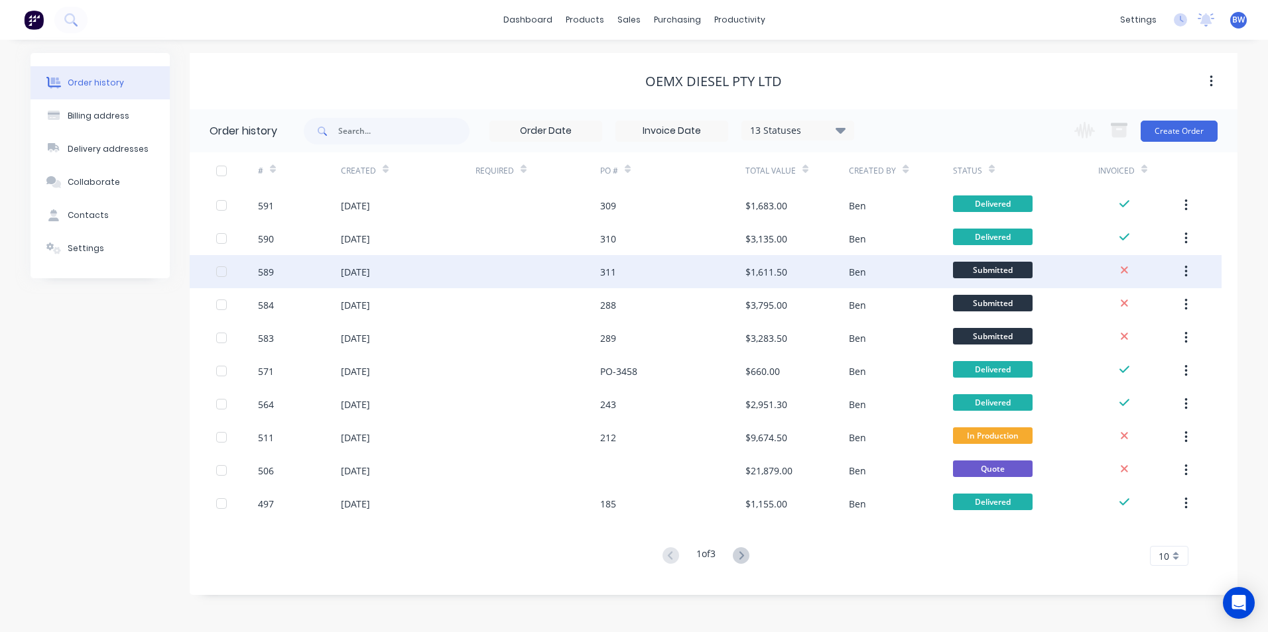
click at [519, 282] on div at bounding box center [537, 271] width 125 height 33
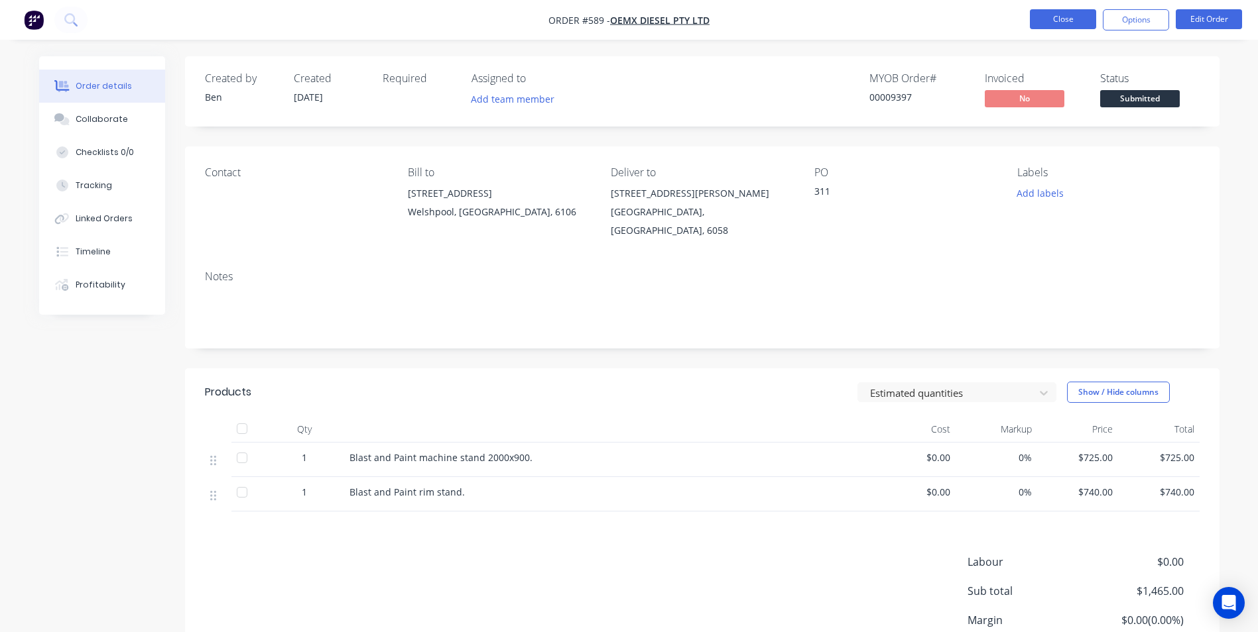
click at [1048, 17] on button "Close" at bounding box center [1063, 19] width 66 height 20
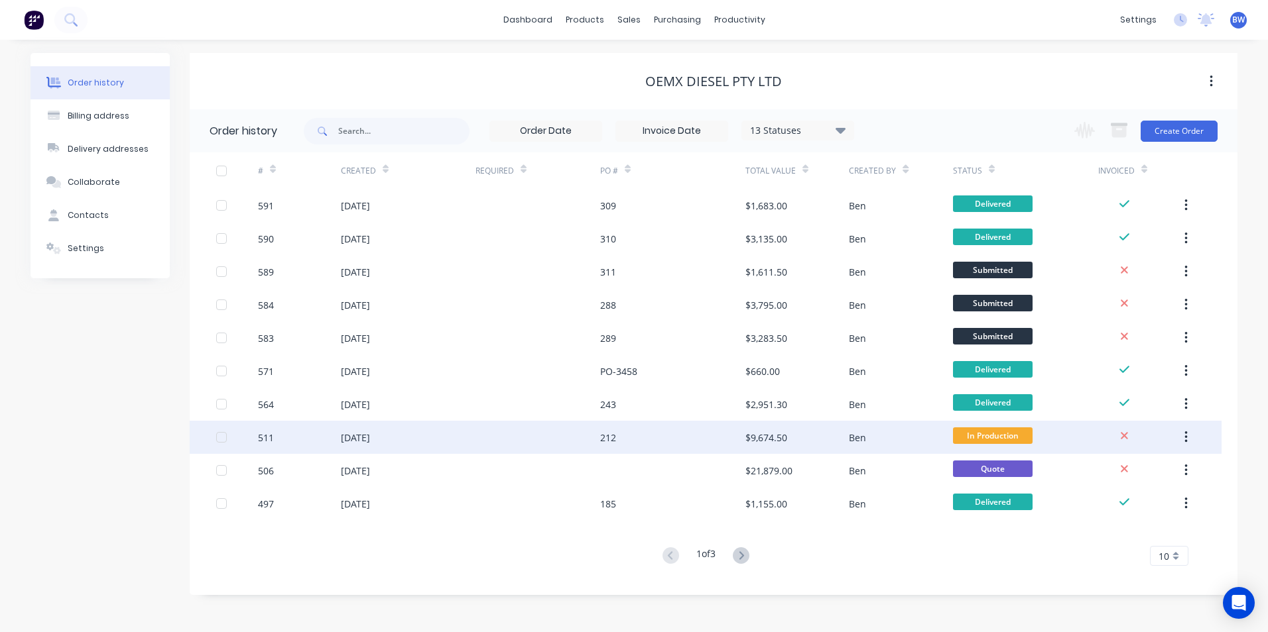
click at [615, 442] on div "212" at bounding box center [608, 438] width 16 height 14
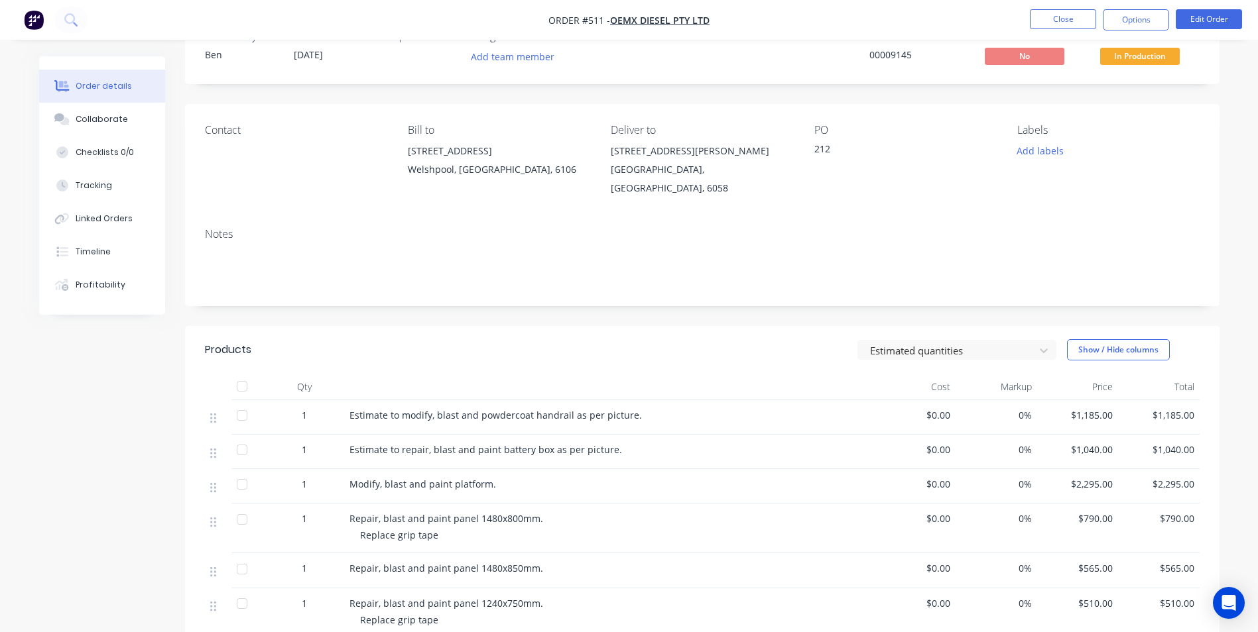
scroll to position [66, 0]
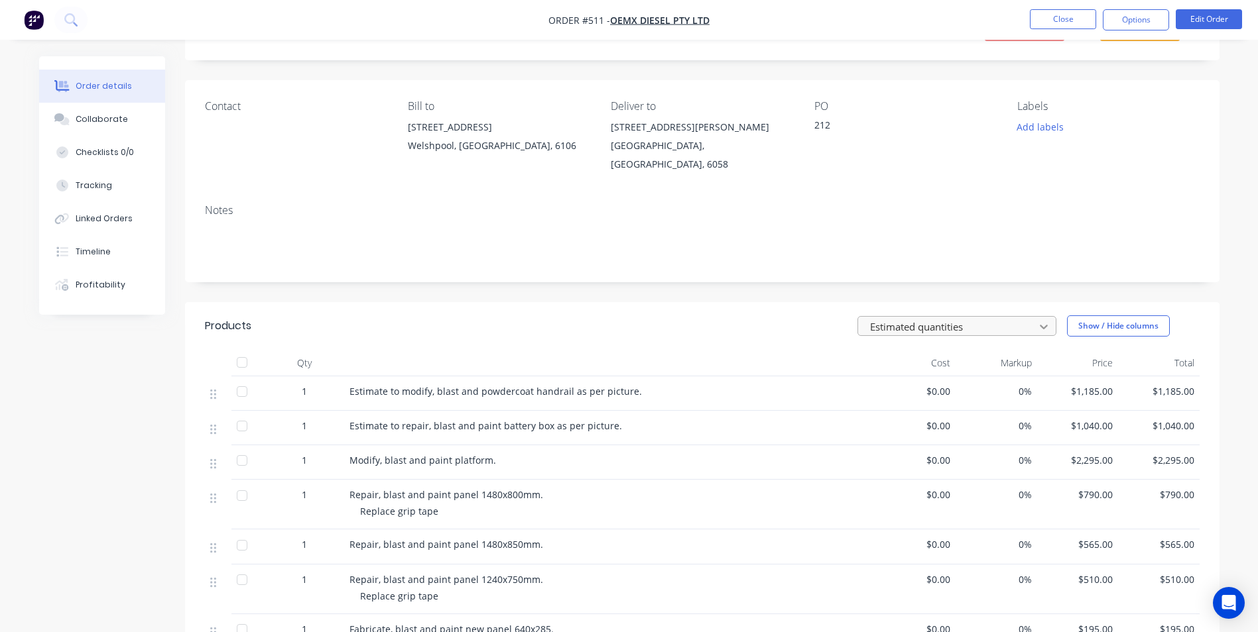
click at [1034, 316] on div at bounding box center [1044, 326] width 24 height 21
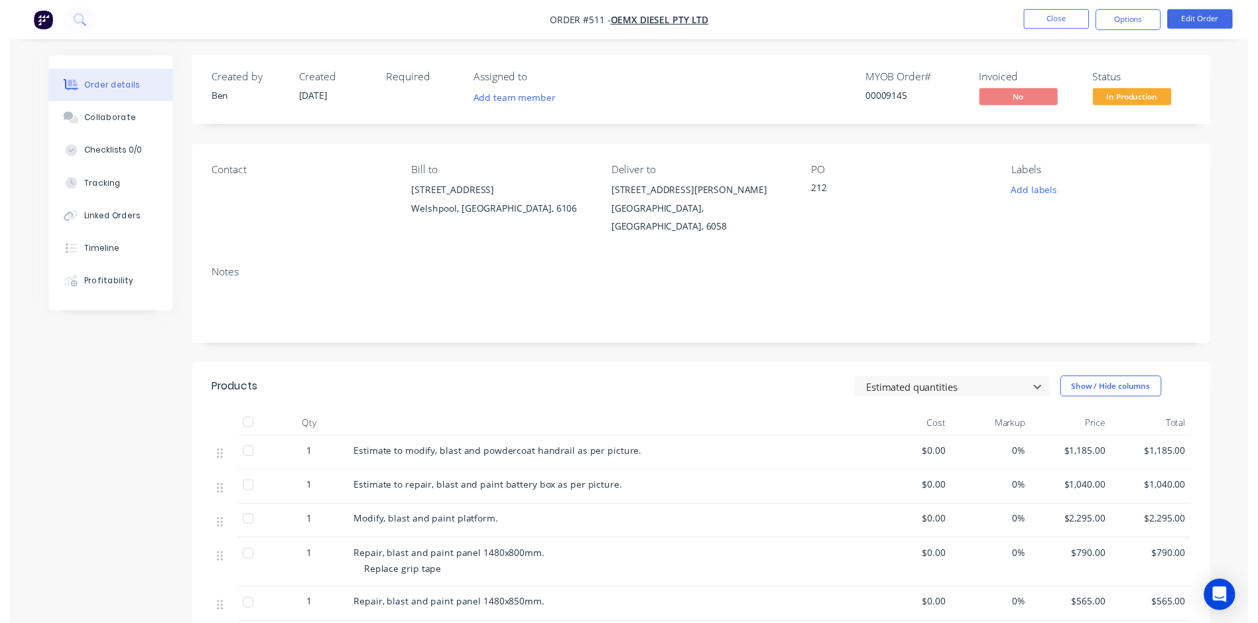
scroll to position [0, 0]
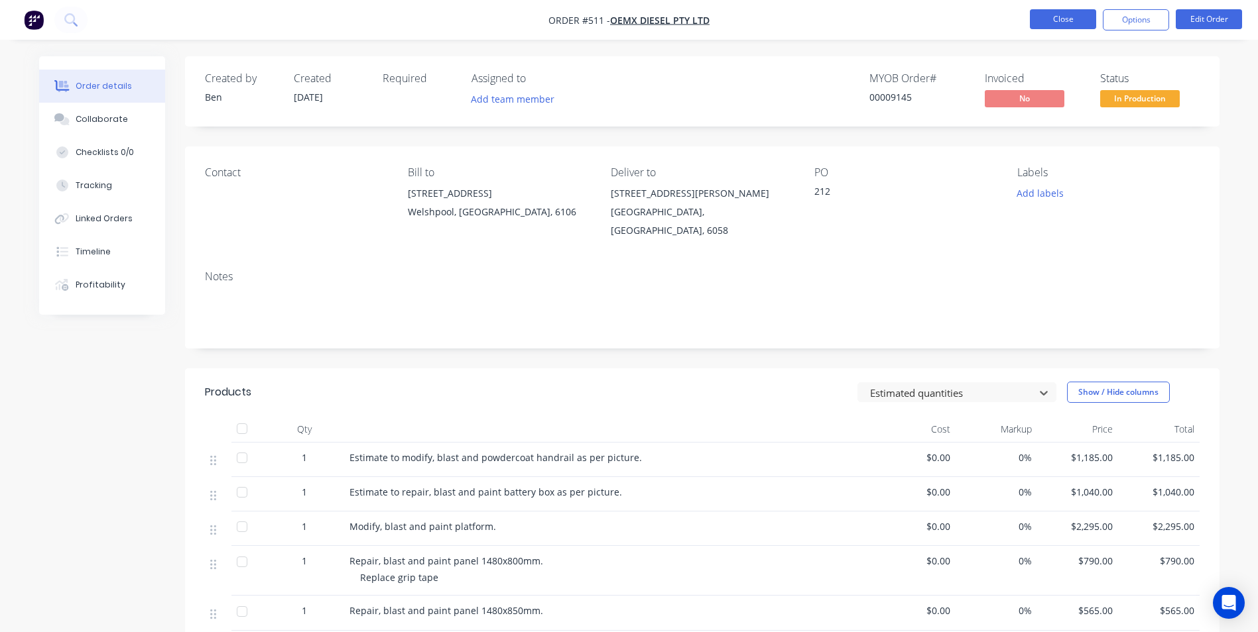
click at [1057, 21] on button "Close" at bounding box center [1063, 19] width 66 height 20
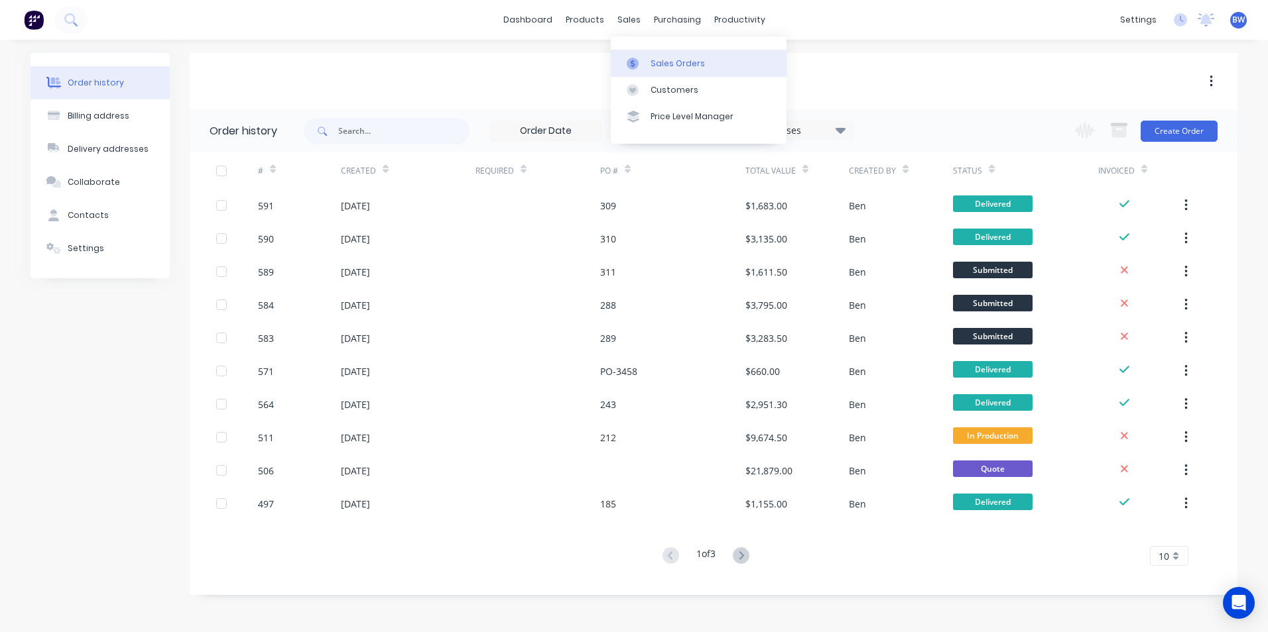
click at [628, 50] on link "Sales Orders" at bounding box center [699, 63] width 176 height 27
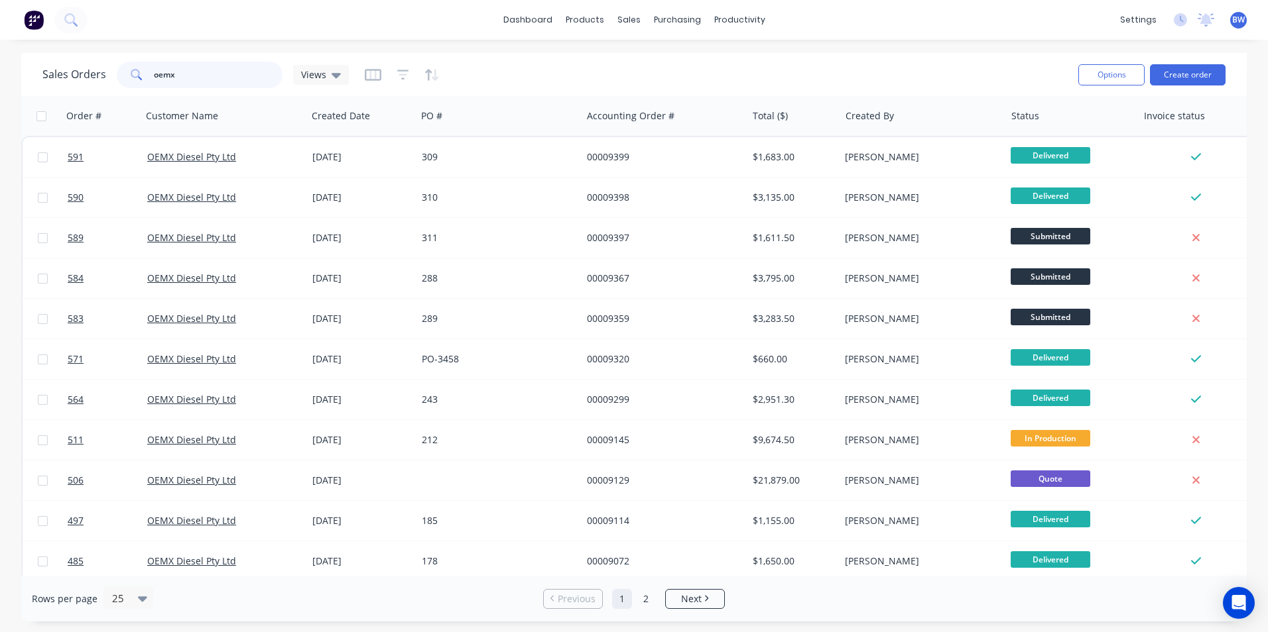
drag, startPoint x: 196, startPoint y: 75, endPoint x: 141, endPoint y: 81, distance: 55.4
click at [141, 81] on div "oemx" at bounding box center [200, 75] width 166 height 27
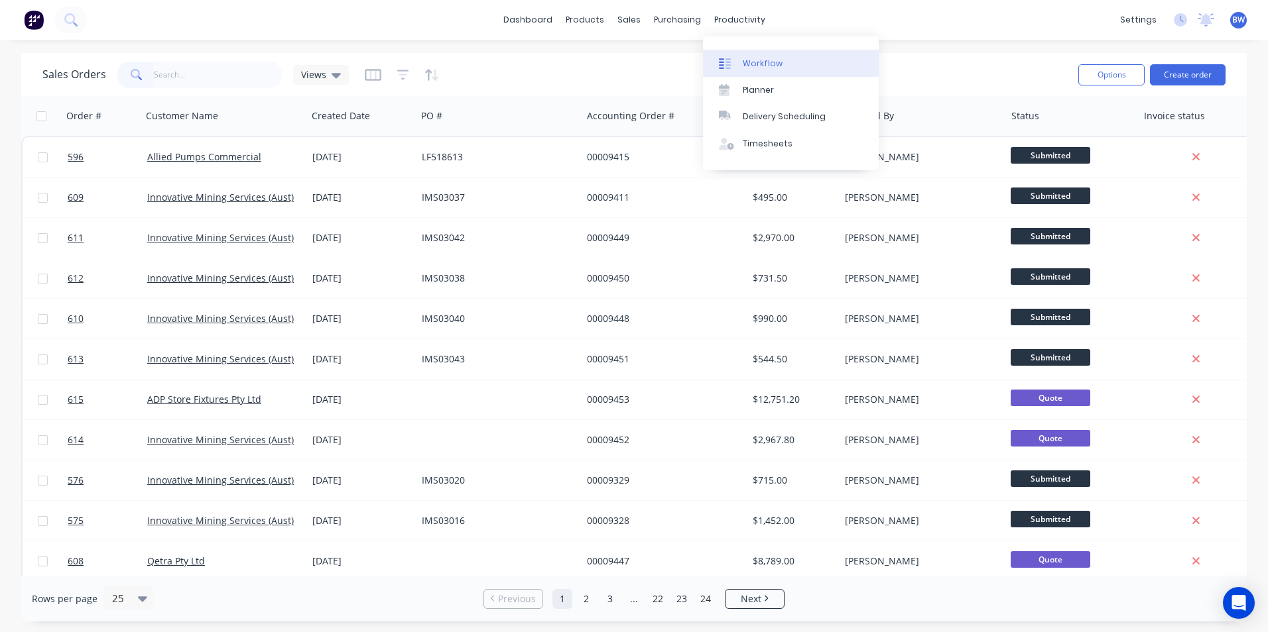
click at [732, 60] on div at bounding box center [729, 64] width 20 height 12
